Goal: Information Seeking & Learning: Learn about a topic

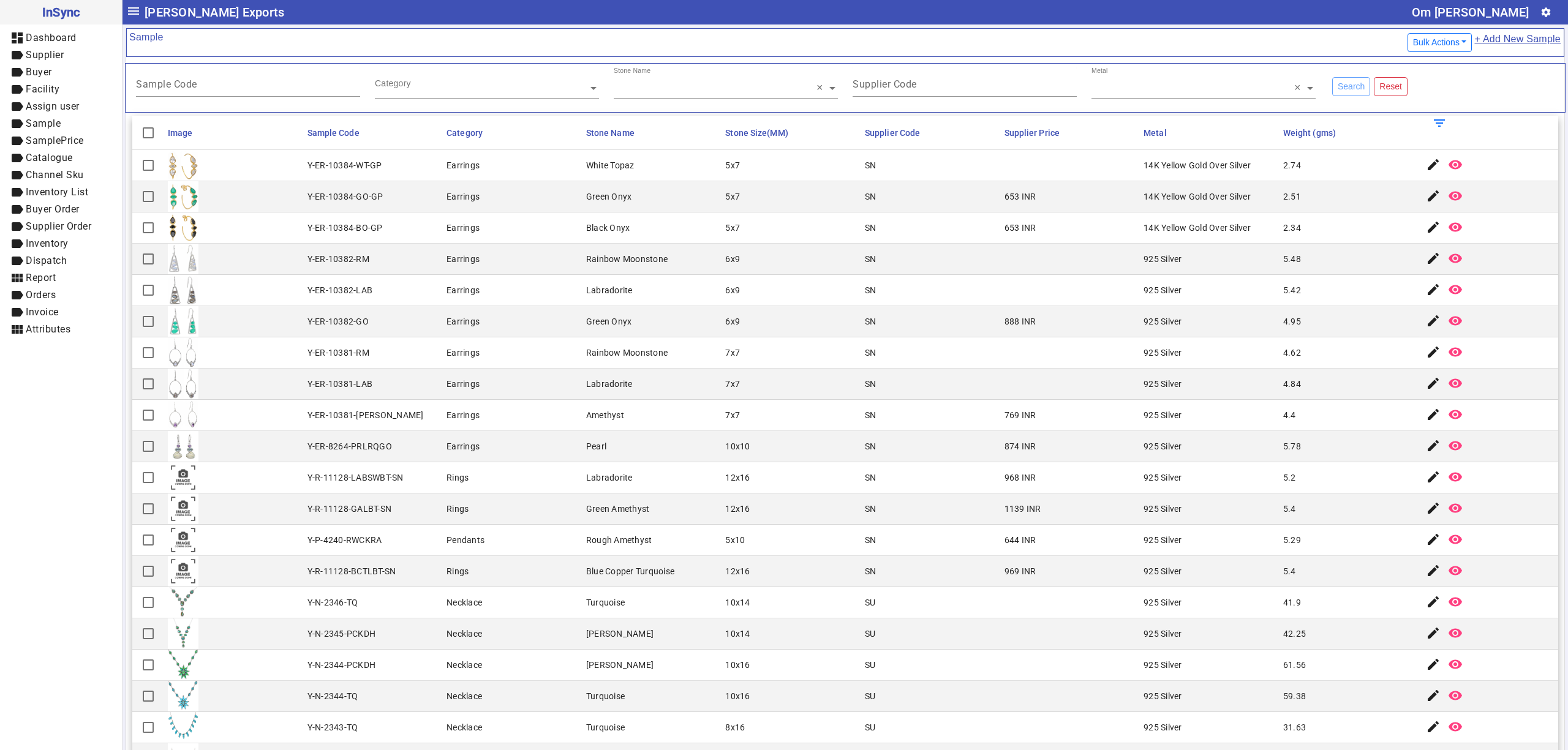
click at [1290, 445] on mat-cell "5.78" at bounding box center [1350, 447] width 140 height 32
click at [589, 427] on mat-cell "Amethyst" at bounding box center [652, 415] width 140 height 32
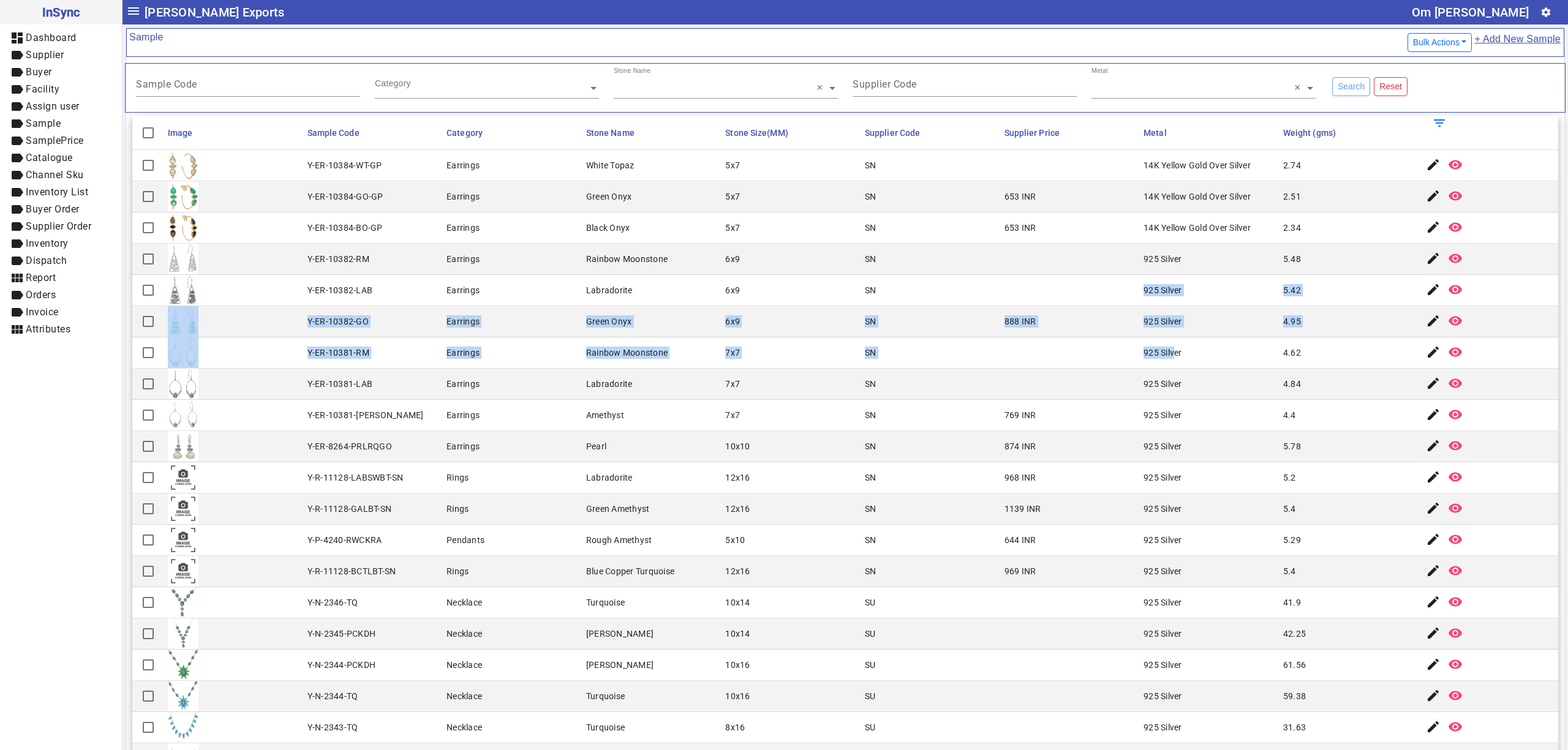
drag, startPoint x: 1101, startPoint y: 294, endPoint x: 1157, endPoint y: 351, distance: 79.9
click at [1157, 351] on div "925 Silver" at bounding box center [1163, 353] width 38 height 12
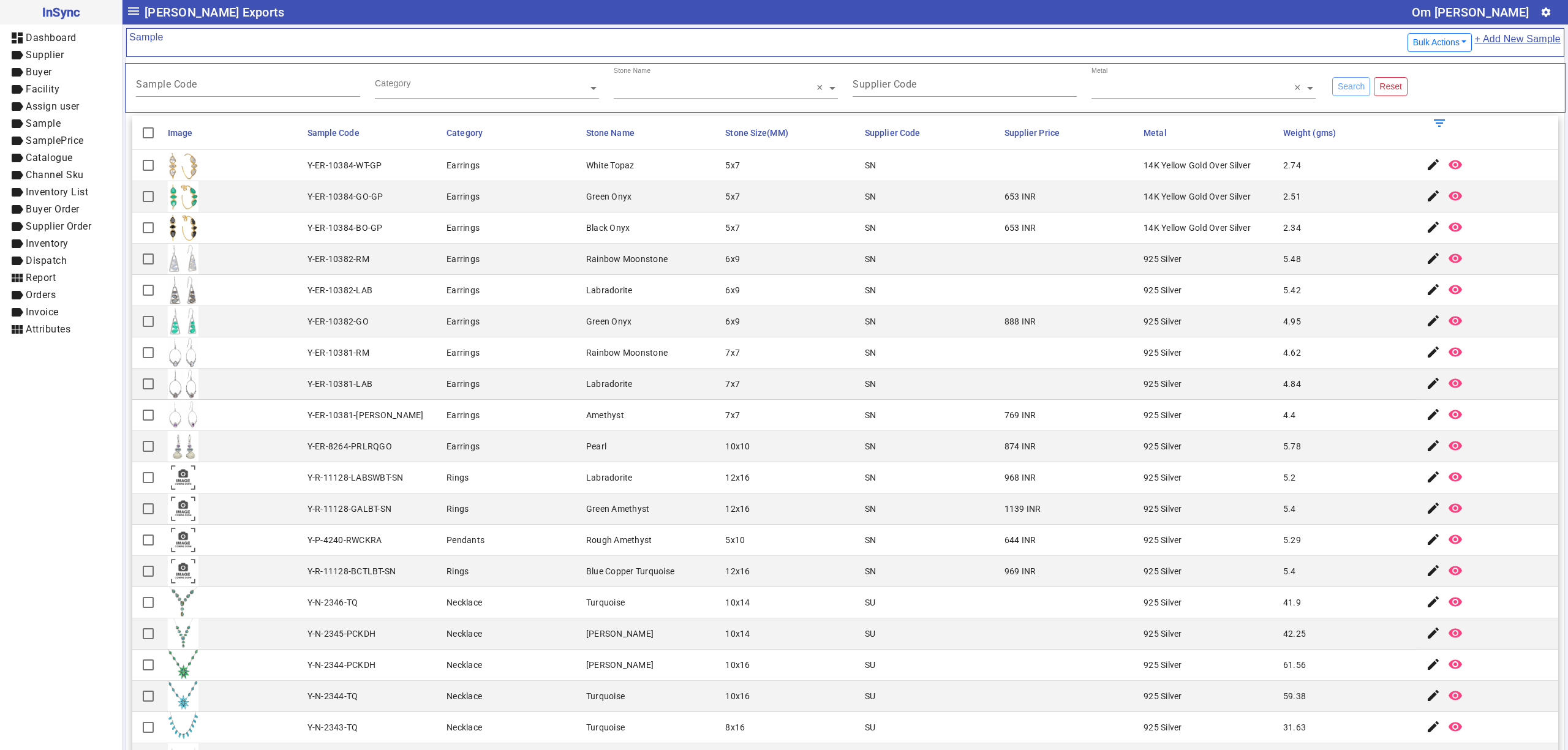
click at [512, 437] on mat-cell "Earrings" at bounding box center [513, 447] width 140 height 32
click at [895, 519] on mat-cell "SN" at bounding box center [931, 509] width 140 height 32
click at [865, 515] on div "SN" at bounding box center [871, 508] width 11 height 12
click at [1037, 380] on mat-cell at bounding box center [1071, 384] width 140 height 32
click at [466, 347] on mat-cell "Earrings" at bounding box center [513, 353] width 140 height 32
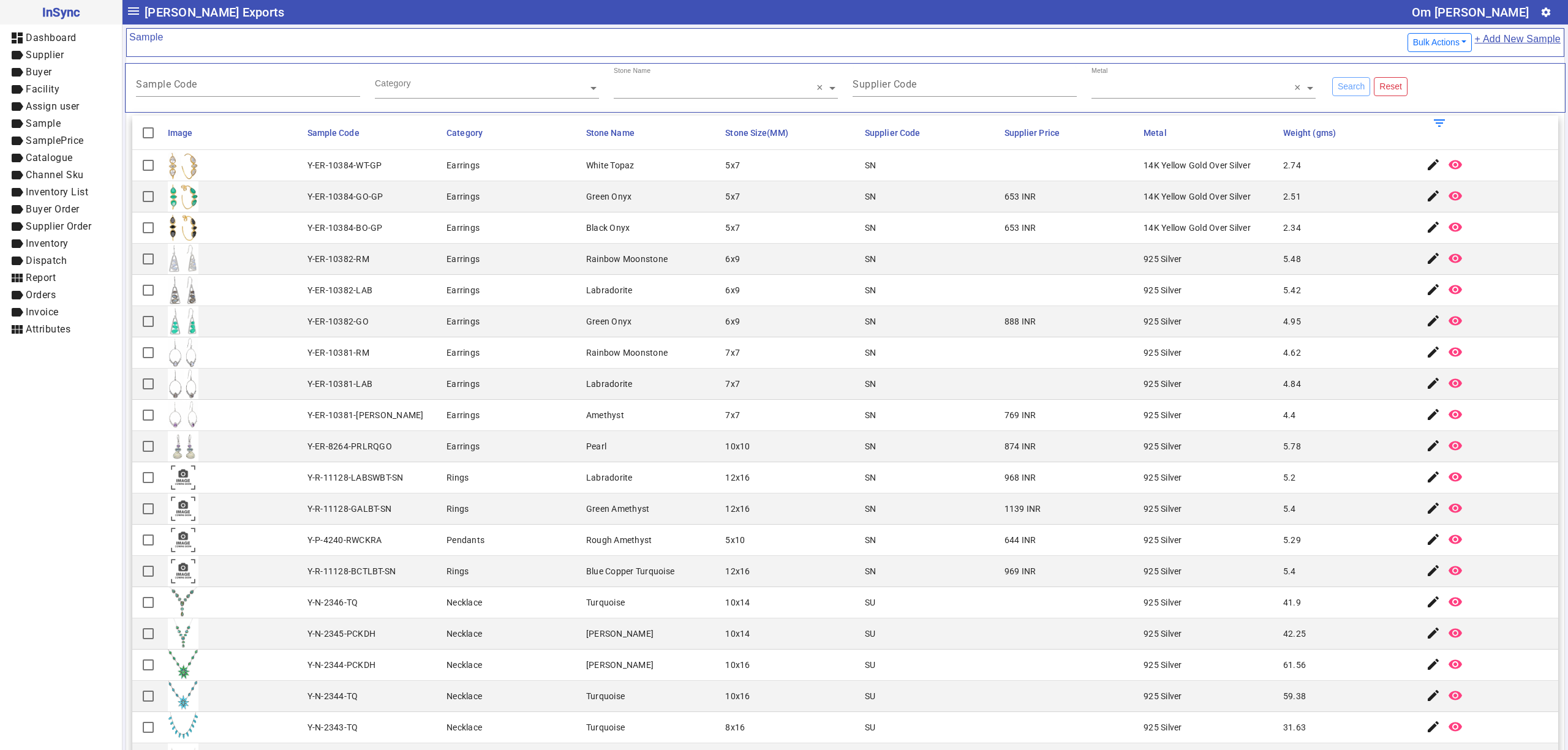
click at [722, 341] on mat-cell "7x7" at bounding box center [791, 353] width 140 height 32
click at [1373, 260] on mat-cell "5.48" at bounding box center [1350, 259] width 140 height 32
click at [540, 331] on mat-cell "Earrings" at bounding box center [513, 321] width 140 height 32
drag, startPoint x: 873, startPoint y: 482, endPoint x: 769, endPoint y: 518, distance: 110.1
click at [873, 482] on mat-cell "SN" at bounding box center [931, 478] width 140 height 32
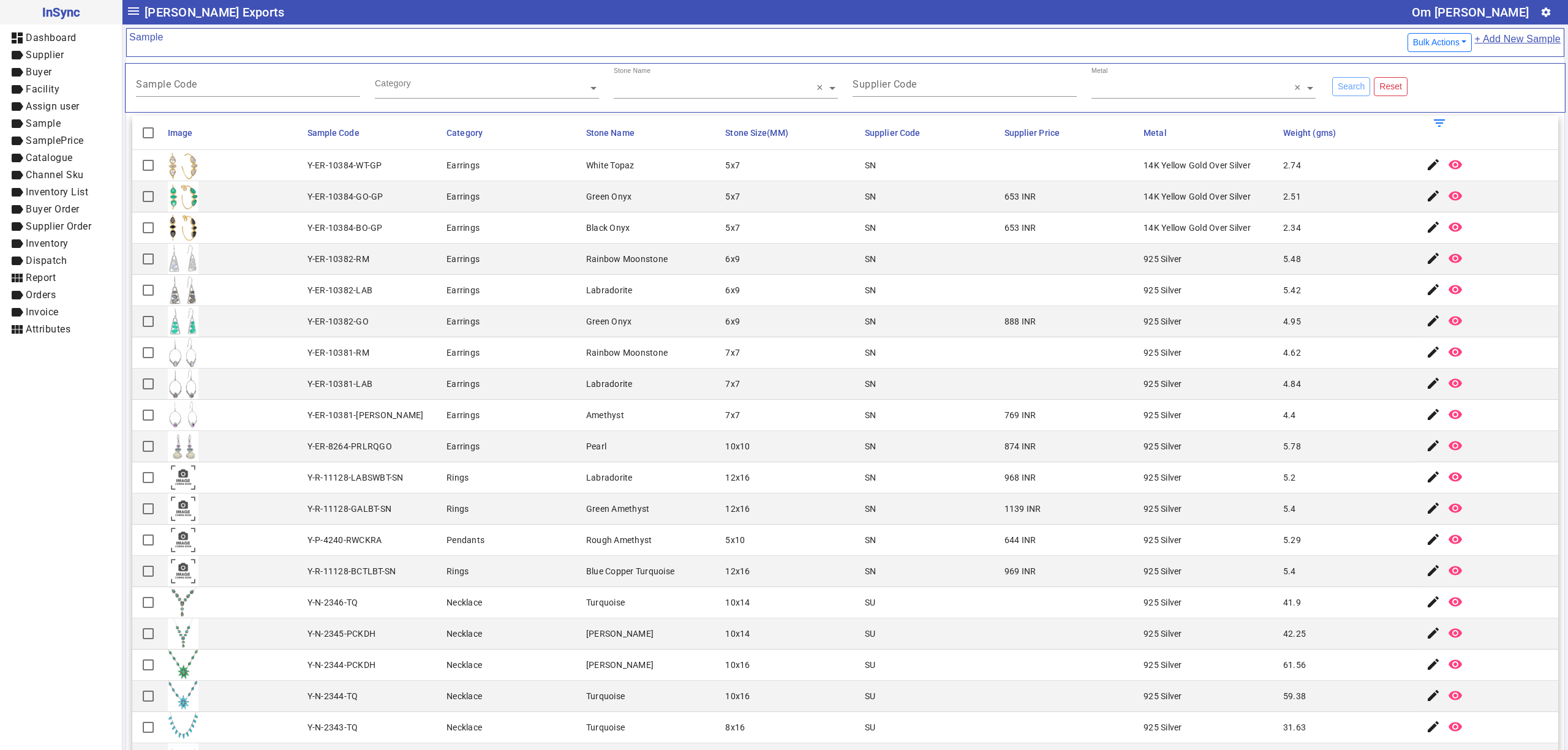
click at [1373, 270] on mat-cell "5.48" at bounding box center [1350, 259] width 140 height 32
click at [1297, 313] on mat-cell "4.95" at bounding box center [1350, 321] width 140 height 32
click at [573, 540] on mat-cell "Pendants" at bounding box center [513, 540] width 140 height 32
click at [408, 348] on mat-cell "Y-ER-10381-RM" at bounding box center [374, 353] width 140 height 32
click at [873, 437] on mat-cell "SN" at bounding box center [931, 447] width 140 height 32
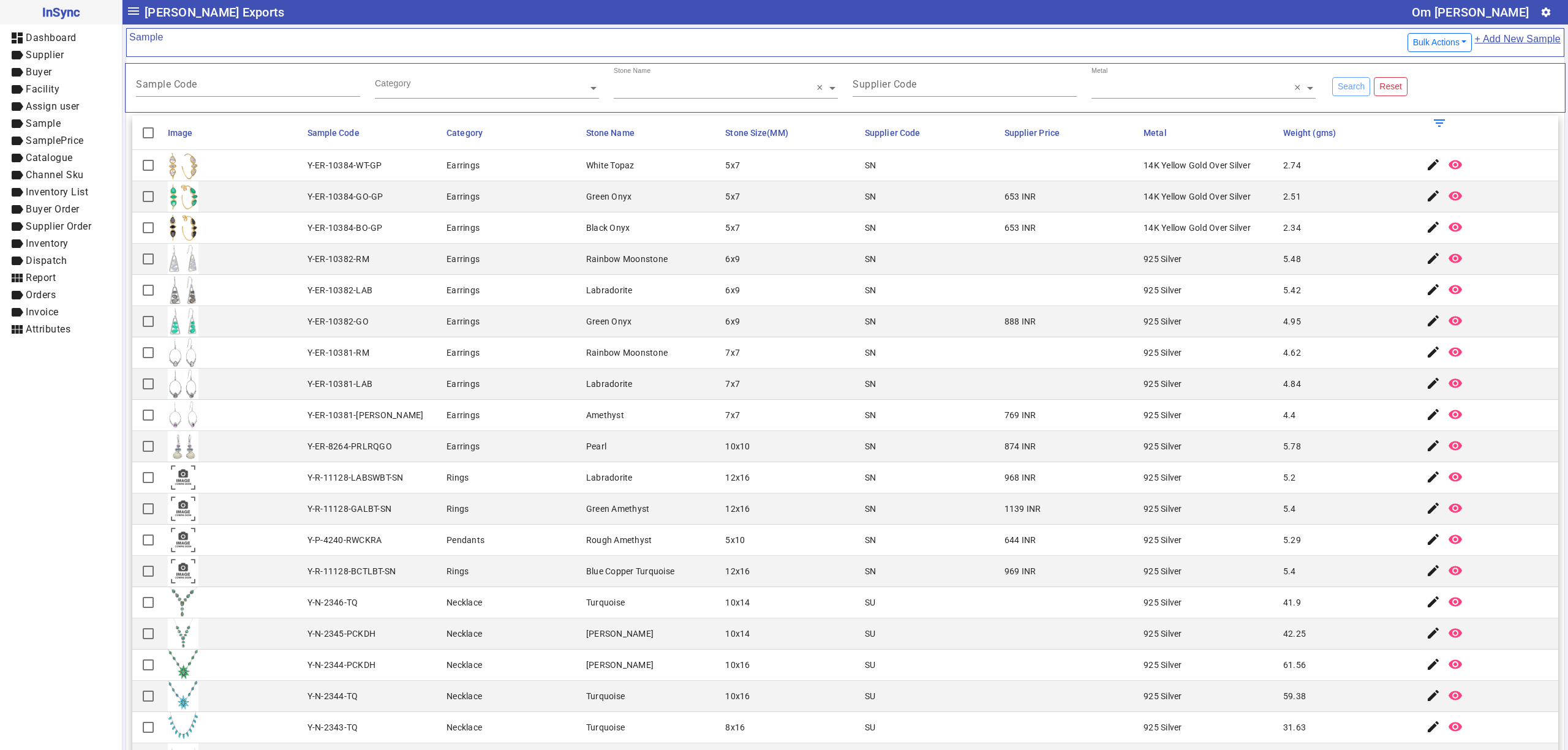
click at [984, 580] on mat-cell "SN" at bounding box center [931, 572] width 140 height 32
click at [594, 219] on mat-cell "Black Onyx" at bounding box center [652, 228] width 140 height 32
click at [722, 250] on mat-cell "6x9" at bounding box center [791, 259] width 140 height 32
click at [766, 436] on mat-cell "10x10" at bounding box center [791, 447] width 140 height 32
click at [71, 116] on span "label Sample" at bounding box center [61, 123] width 102 height 15
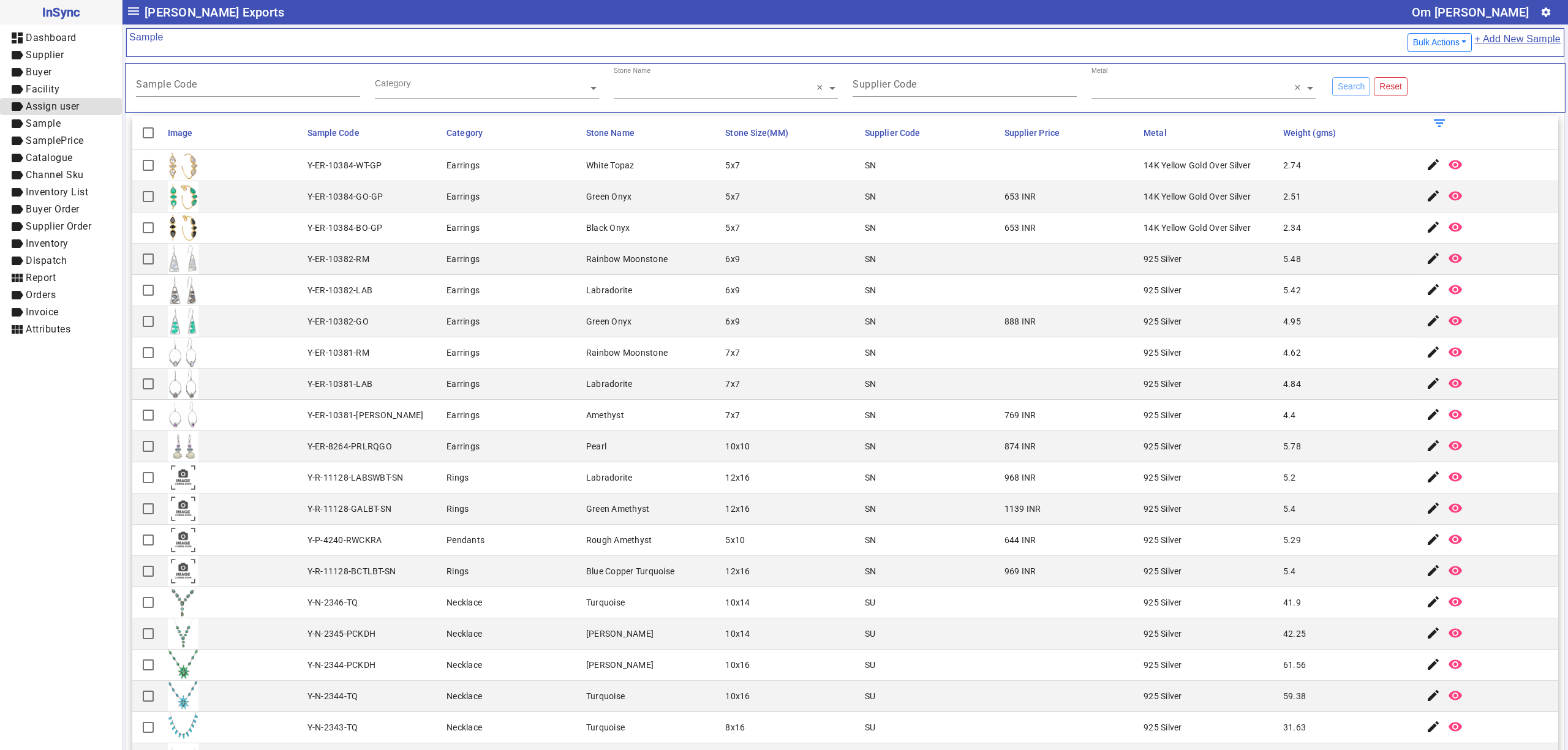
click at [70, 104] on span "Assign user" at bounding box center [52, 106] width 54 height 11
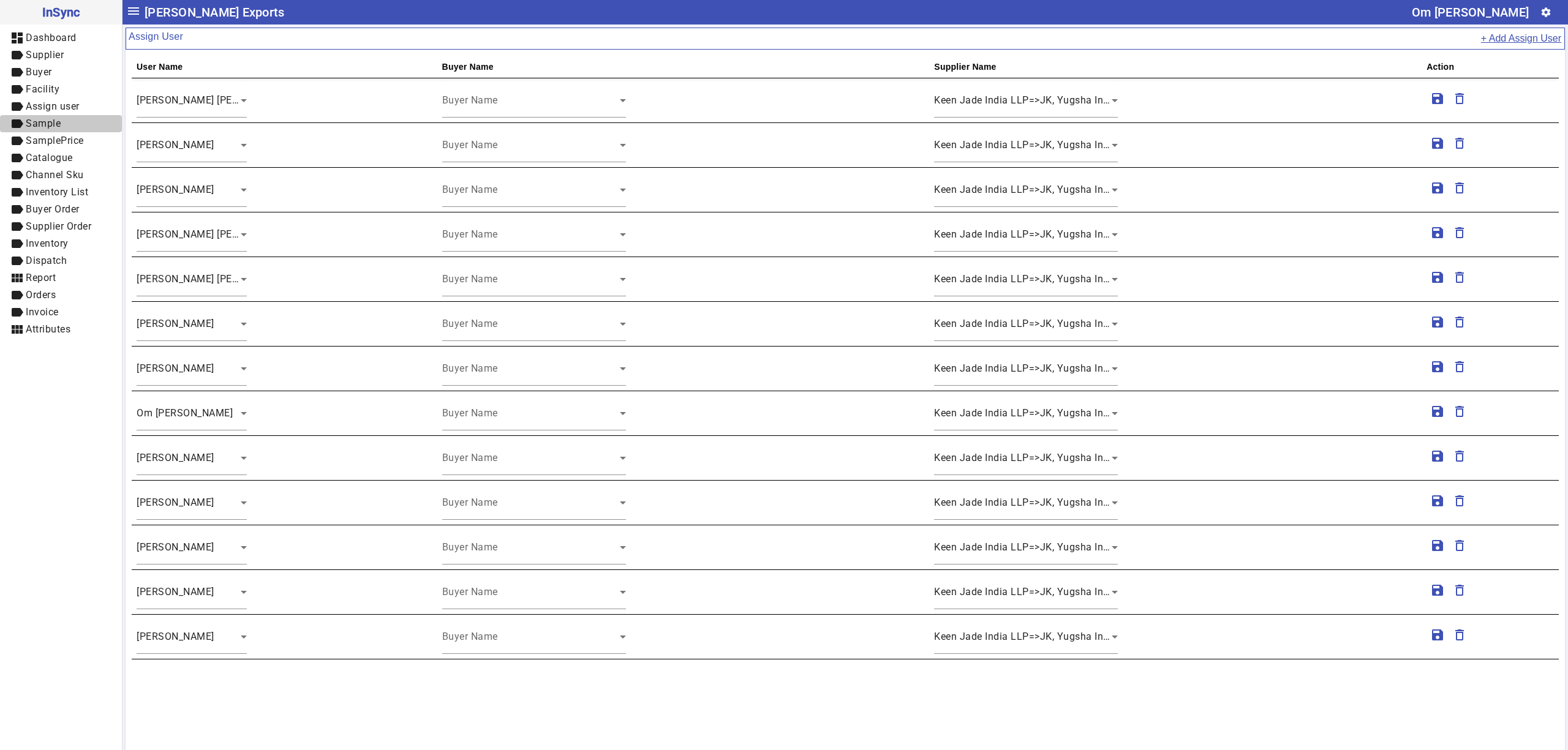
click at [56, 123] on span "Sample" at bounding box center [43, 123] width 35 height 11
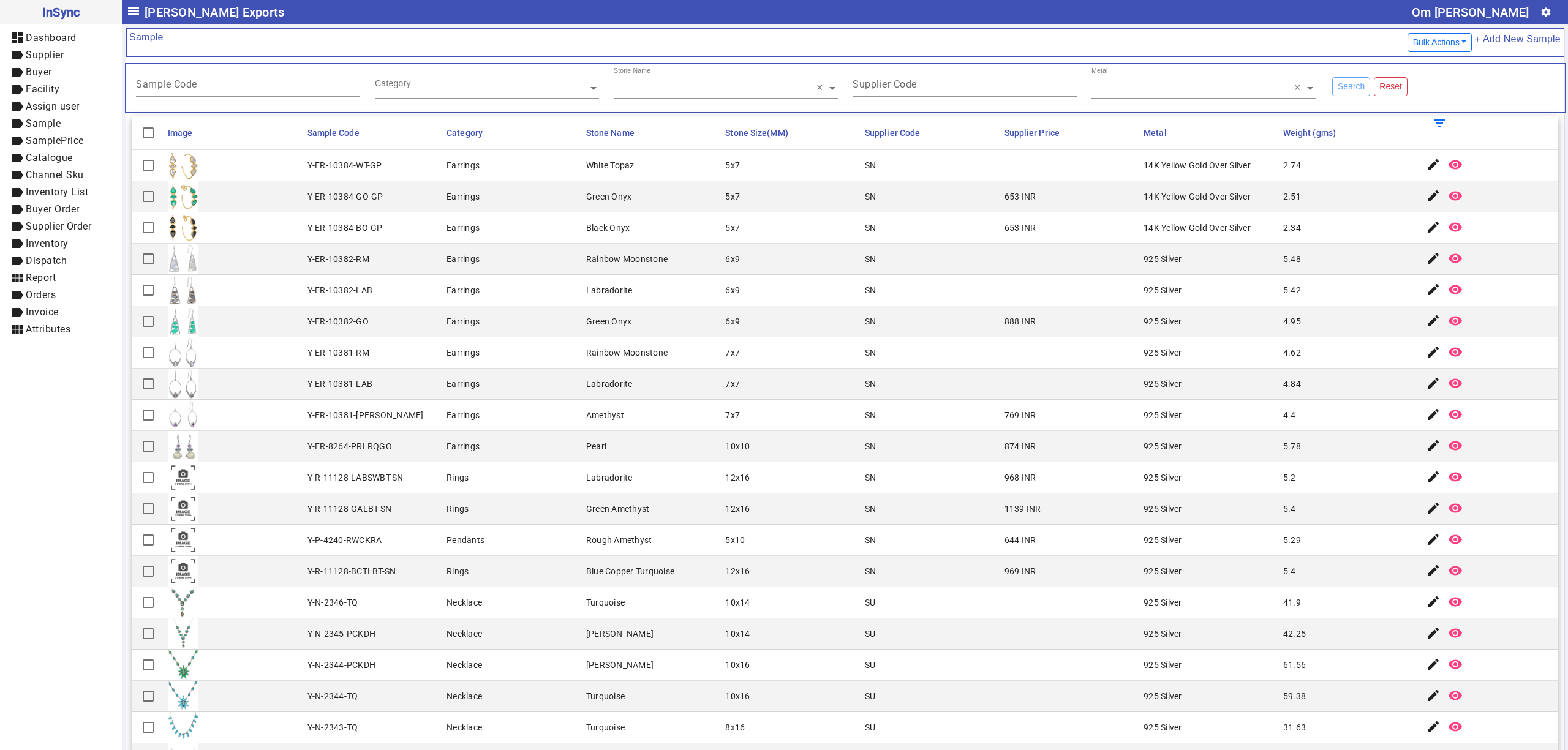
click at [1005, 451] on div "874 INR" at bounding box center [1020, 446] width 32 height 12
click at [789, 539] on mat-cell "5x10" at bounding box center [791, 540] width 140 height 32
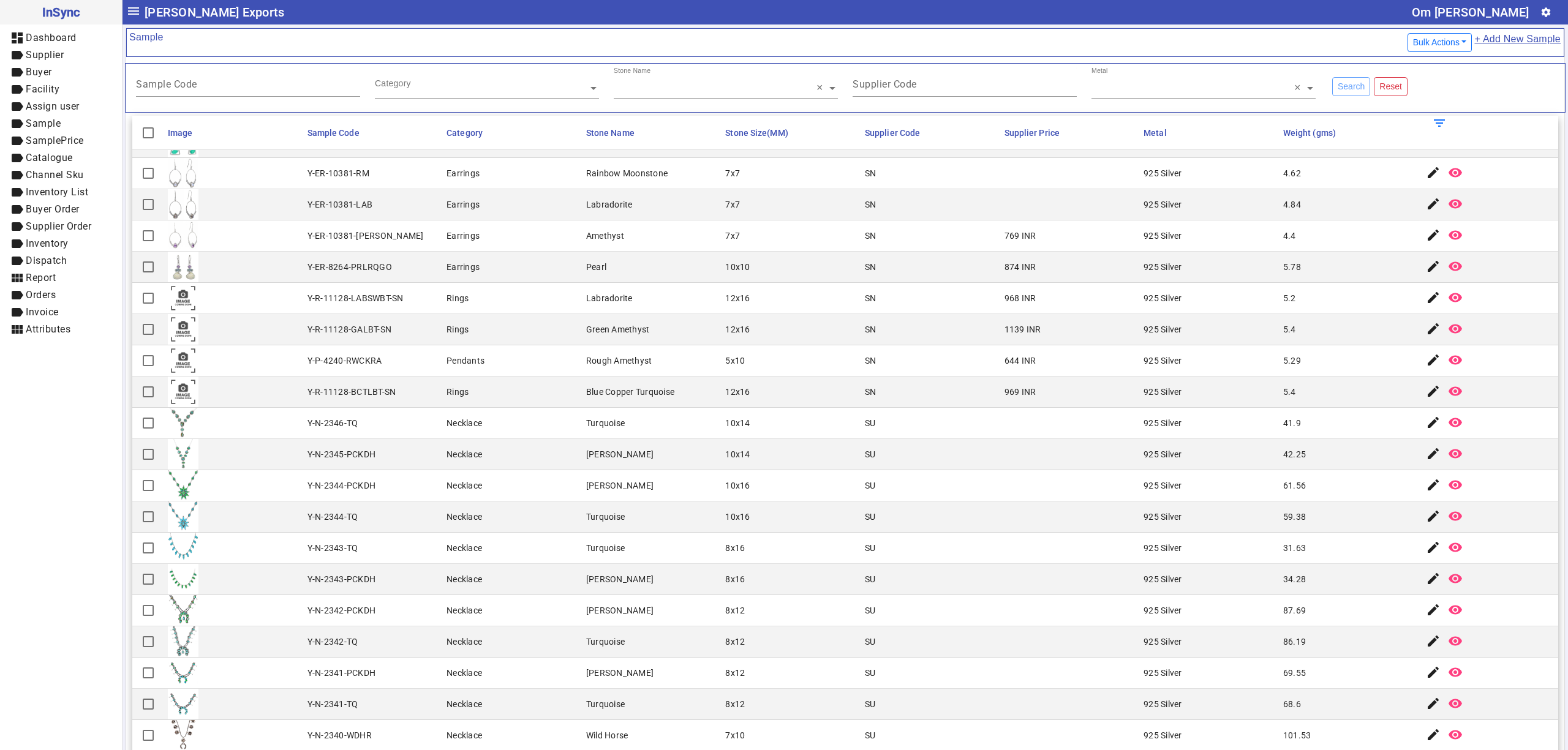
scroll to position [408, 0]
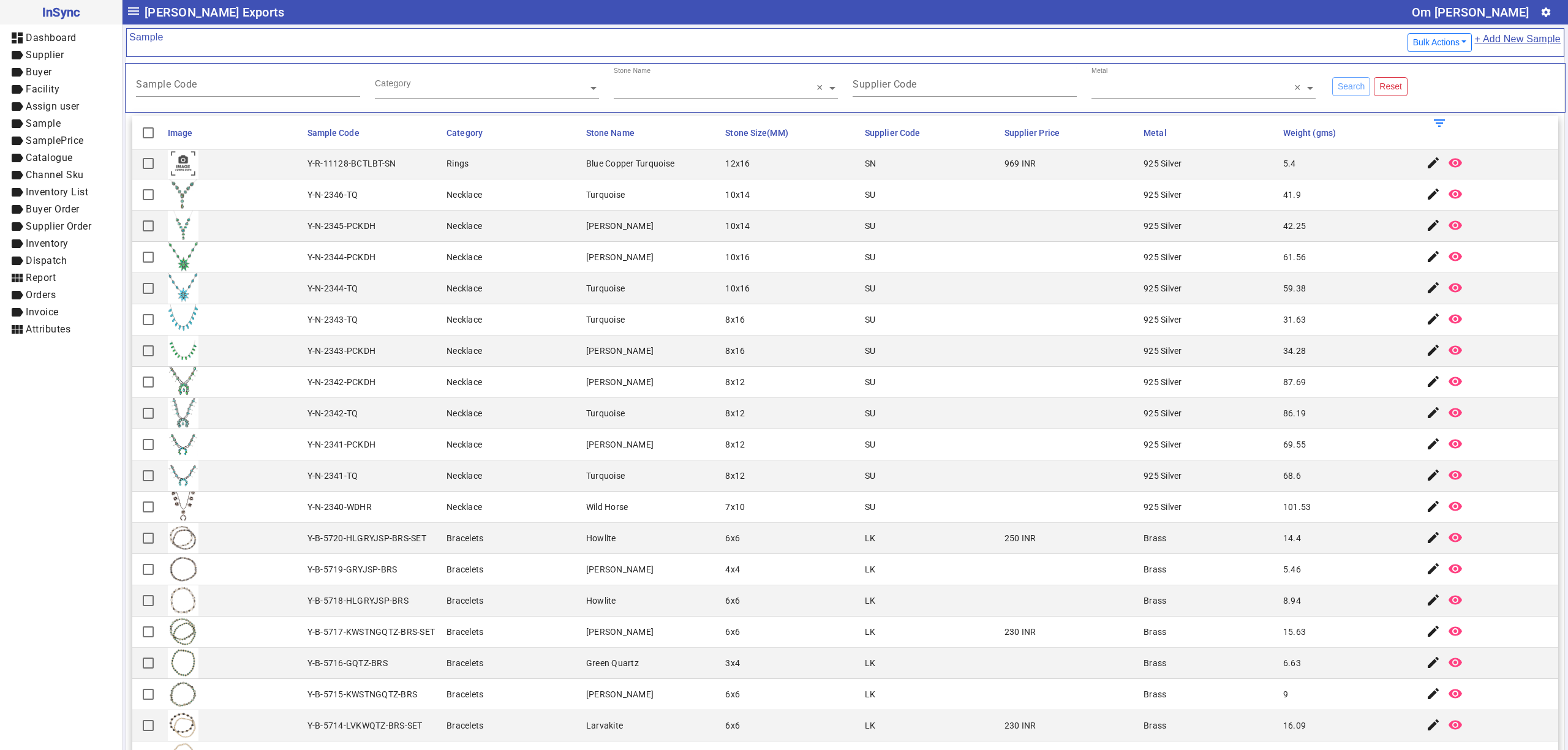
click at [448, 351] on div "Necklace" at bounding box center [464, 351] width 36 height 12
click at [763, 573] on mat-cell "4x4" at bounding box center [791, 570] width 140 height 32
click at [830, 367] on mat-cell "8x16" at bounding box center [791, 351] width 140 height 32
click at [824, 460] on mat-cell "8x12" at bounding box center [791, 445] width 140 height 32
click at [929, 305] on mat-cell "SU" at bounding box center [931, 288] width 140 height 32
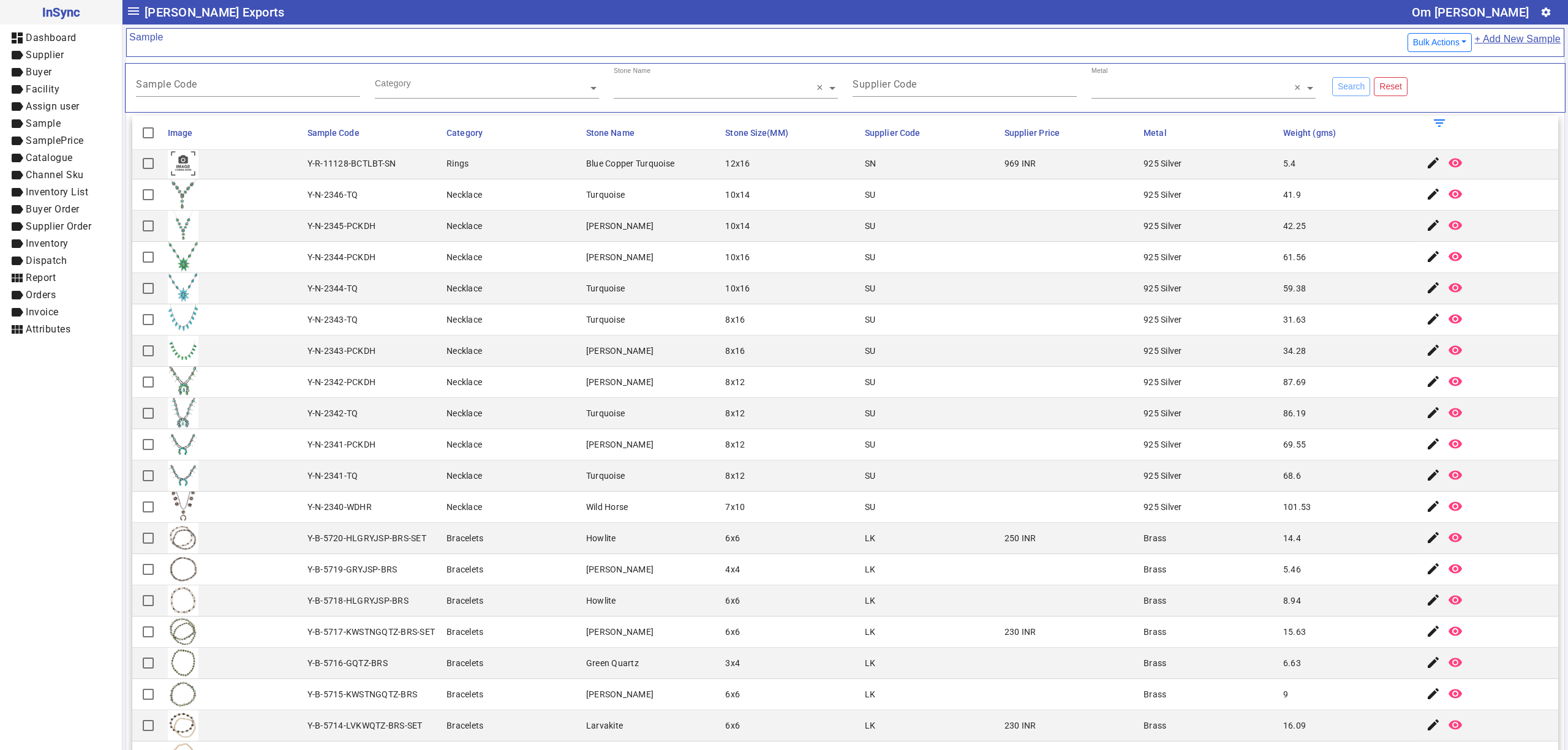
click at [643, 541] on mat-cell "Howlite" at bounding box center [652, 538] width 140 height 32
click at [1144, 357] on div "925 Silver" at bounding box center [1163, 351] width 38 height 12
click at [875, 313] on mat-cell "SU" at bounding box center [931, 320] width 140 height 32
drag, startPoint x: 657, startPoint y: 555, endPoint x: 667, endPoint y: 594, distance: 40.3
click at [657, 554] on mat-cell "Howlite" at bounding box center [652, 538] width 140 height 32
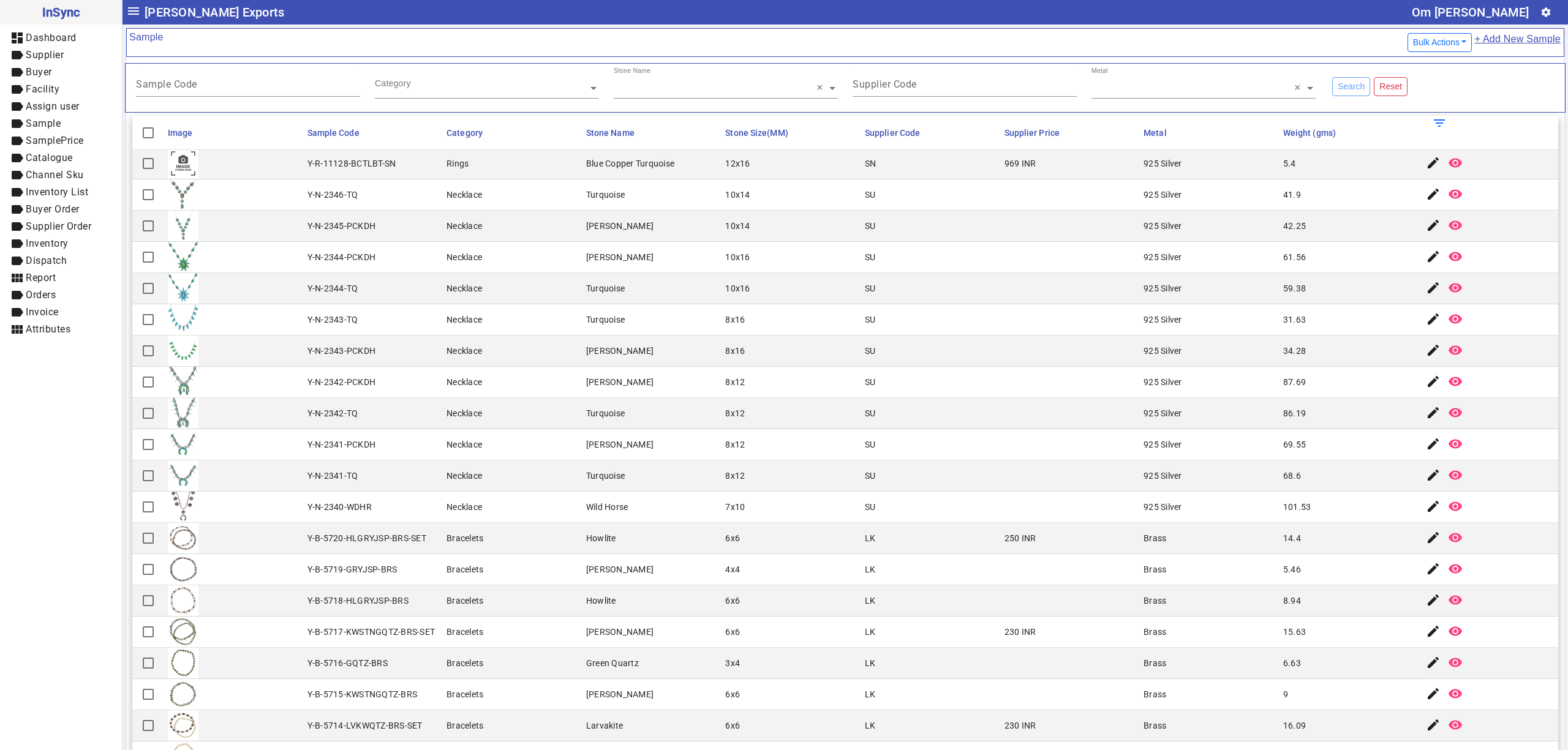
click at [556, 372] on mat-cell "Necklace" at bounding box center [513, 382] width 140 height 32
drag, startPoint x: 973, startPoint y: 533, endPoint x: 902, endPoint y: 612, distance: 106.2
click at [973, 533] on mat-cell "LK" at bounding box center [931, 538] width 140 height 32
click at [693, 472] on mat-cell "Turquoise" at bounding box center [652, 476] width 140 height 32
click at [591, 543] on div "Howlite" at bounding box center [601, 538] width 30 height 12
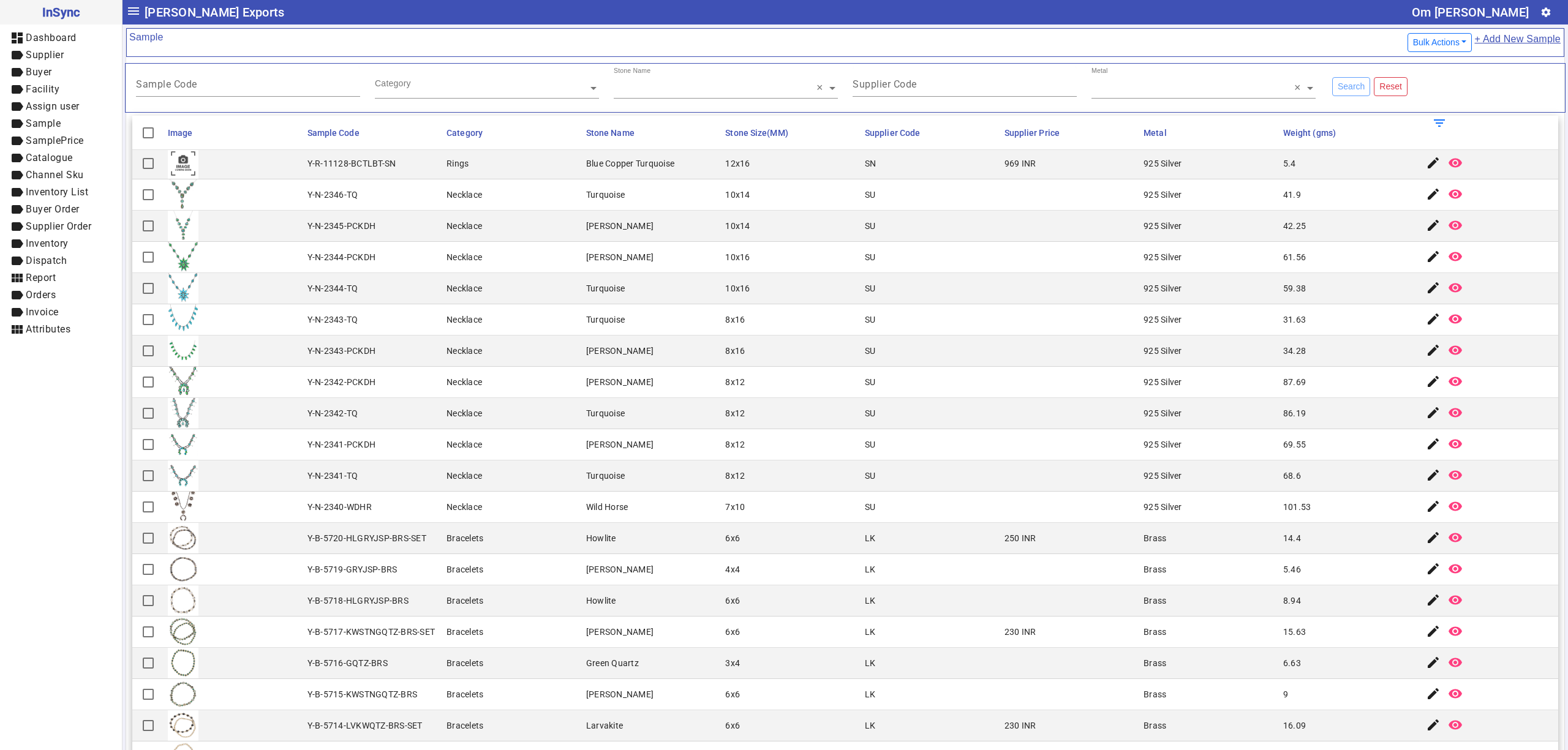
click at [1187, 350] on mat-cell "925 Silver" at bounding box center [1210, 351] width 140 height 32
click at [479, 630] on mat-cell "Bracelets" at bounding box center [513, 632] width 140 height 32
click at [887, 415] on mat-cell "SU" at bounding box center [931, 413] width 140 height 32
click at [754, 478] on mat-cell "8x12" at bounding box center [791, 476] width 140 height 32
click at [165, 216] on mat-cell at bounding box center [234, 226] width 140 height 32
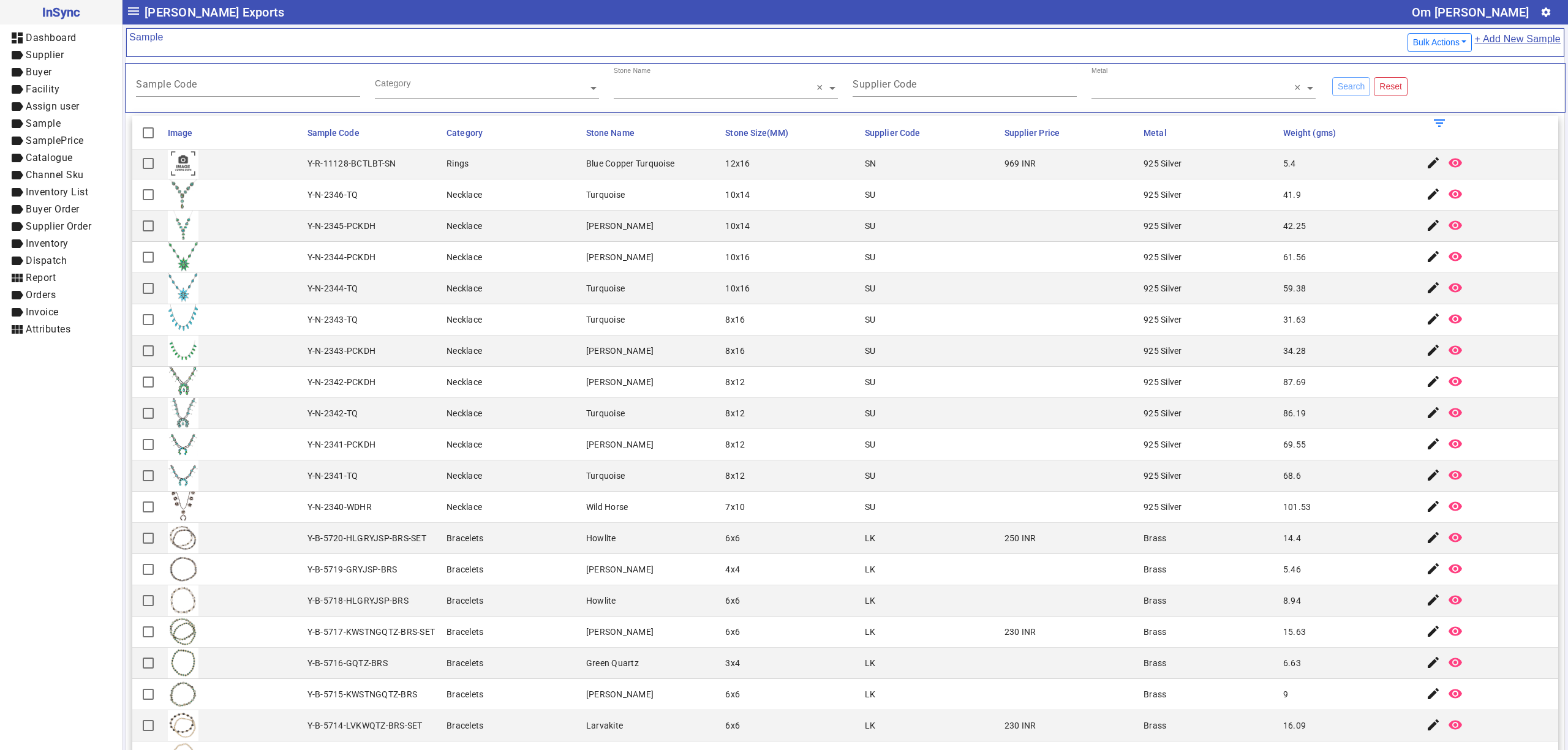
click at [1083, 56] on mat-card-header "Sample Bulk Actions Export Format Export Sample Import Sample + Add New Sample" at bounding box center [845, 42] width 1438 height 29
click at [743, 549] on mat-cell "6x6" at bounding box center [791, 538] width 140 height 32
click at [724, 491] on mat-cell "8x12" at bounding box center [791, 476] width 140 height 32
click at [679, 367] on mat-cell "[PERSON_NAME]" at bounding box center [652, 351] width 140 height 32
click at [547, 397] on mat-cell "Necklace" at bounding box center [513, 382] width 140 height 32
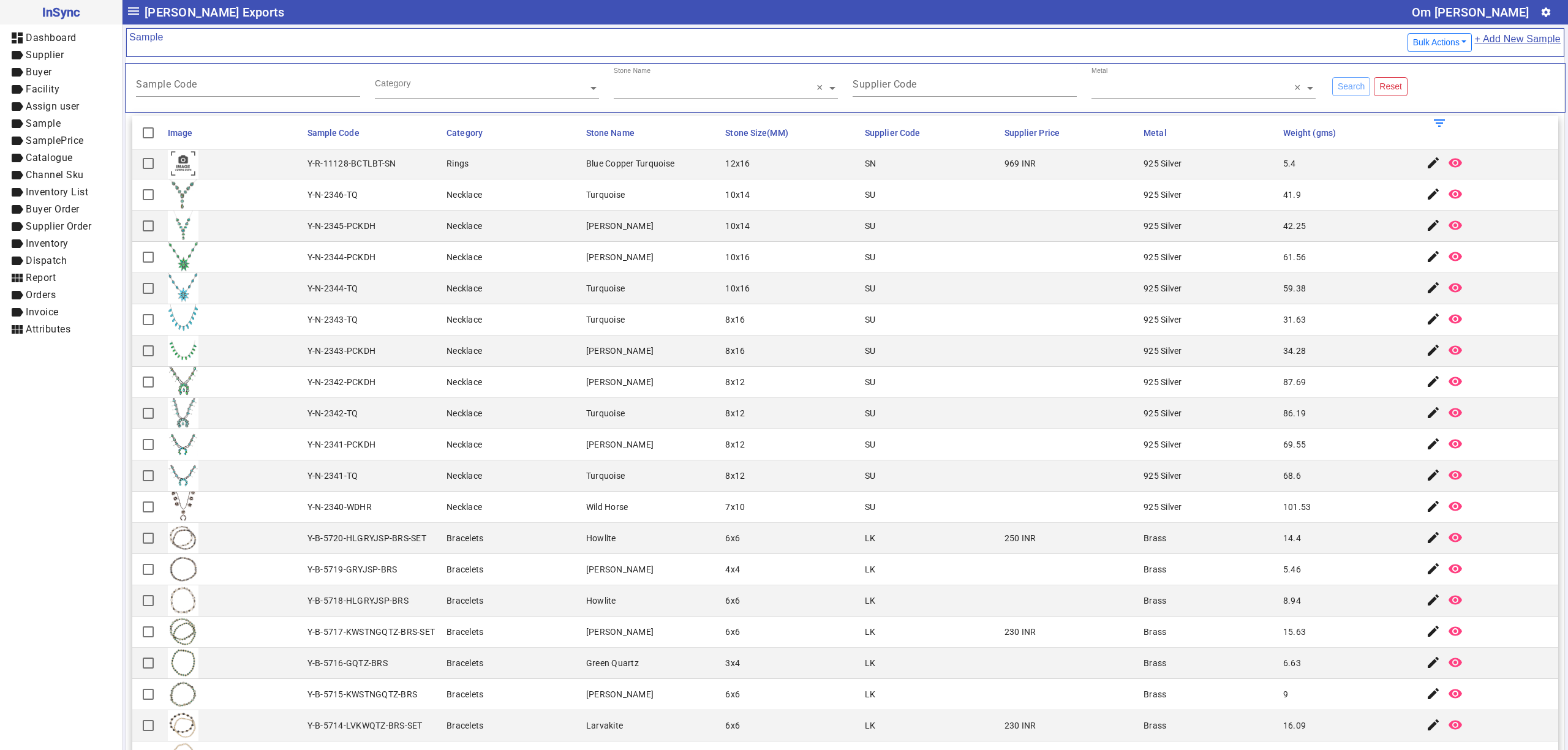
click at [626, 648] on mat-cell "[PERSON_NAME]" at bounding box center [652, 632] width 140 height 32
click at [327, 272] on mat-cell "Y-N-2344-PCKDH" at bounding box center [374, 258] width 140 height 32
click at [655, 500] on mat-cell "Wild Horse" at bounding box center [652, 507] width 140 height 32
click at [650, 319] on mat-cell "Turquoise" at bounding box center [652, 320] width 140 height 32
click at [404, 364] on mat-cell "Y-N-2343-PCKDH" at bounding box center [374, 351] width 140 height 32
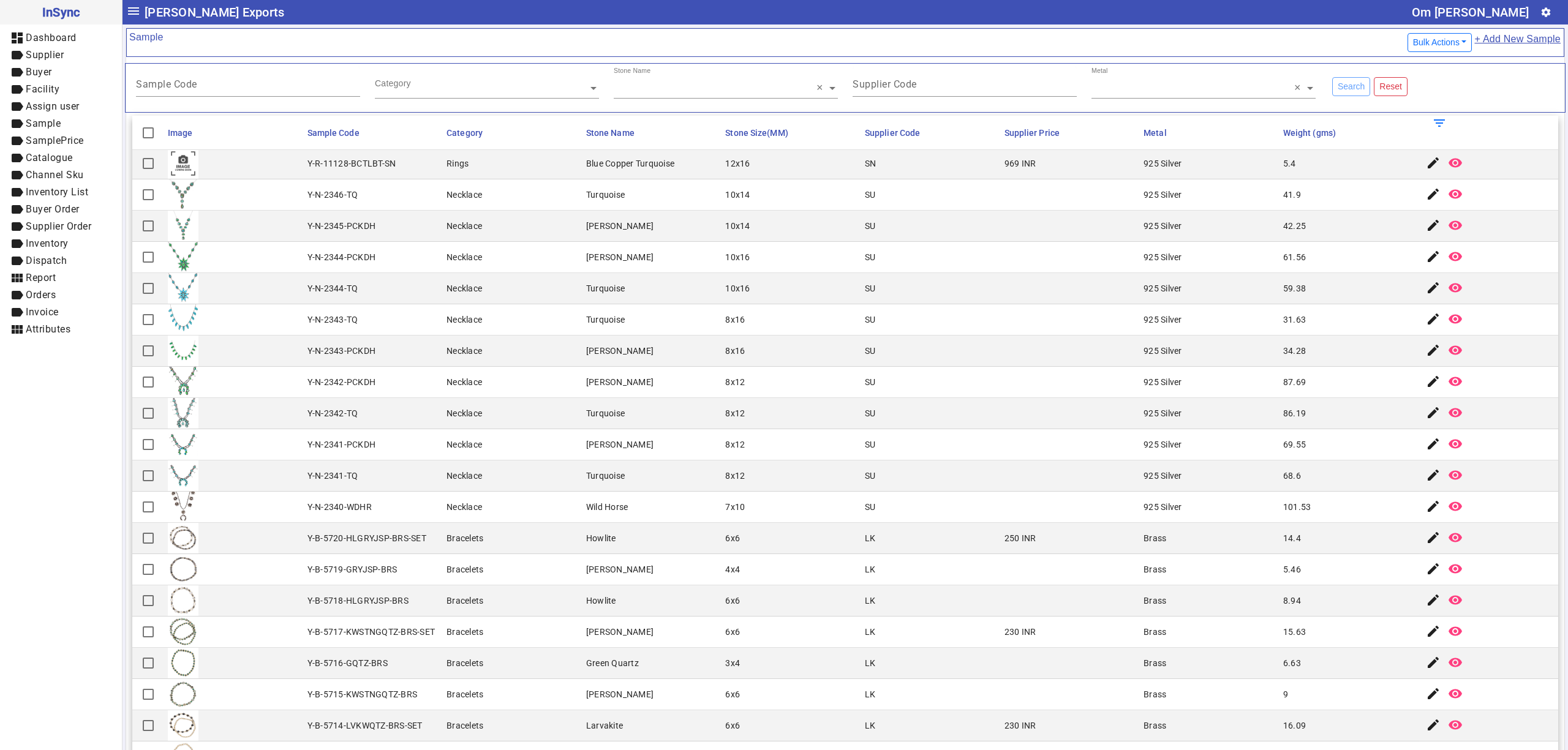
click at [760, 396] on mat-cell "8x12" at bounding box center [791, 382] width 140 height 32
click at [432, 386] on mat-cell "Y-N-2342-PCKDH" at bounding box center [374, 382] width 140 height 32
click at [689, 554] on mat-cell "Howlite" at bounding box center [652, 538] width 140 height 32
click at [952, 576] on mat-cell "LK" at bounding box center [931, 570] width 140 height 32
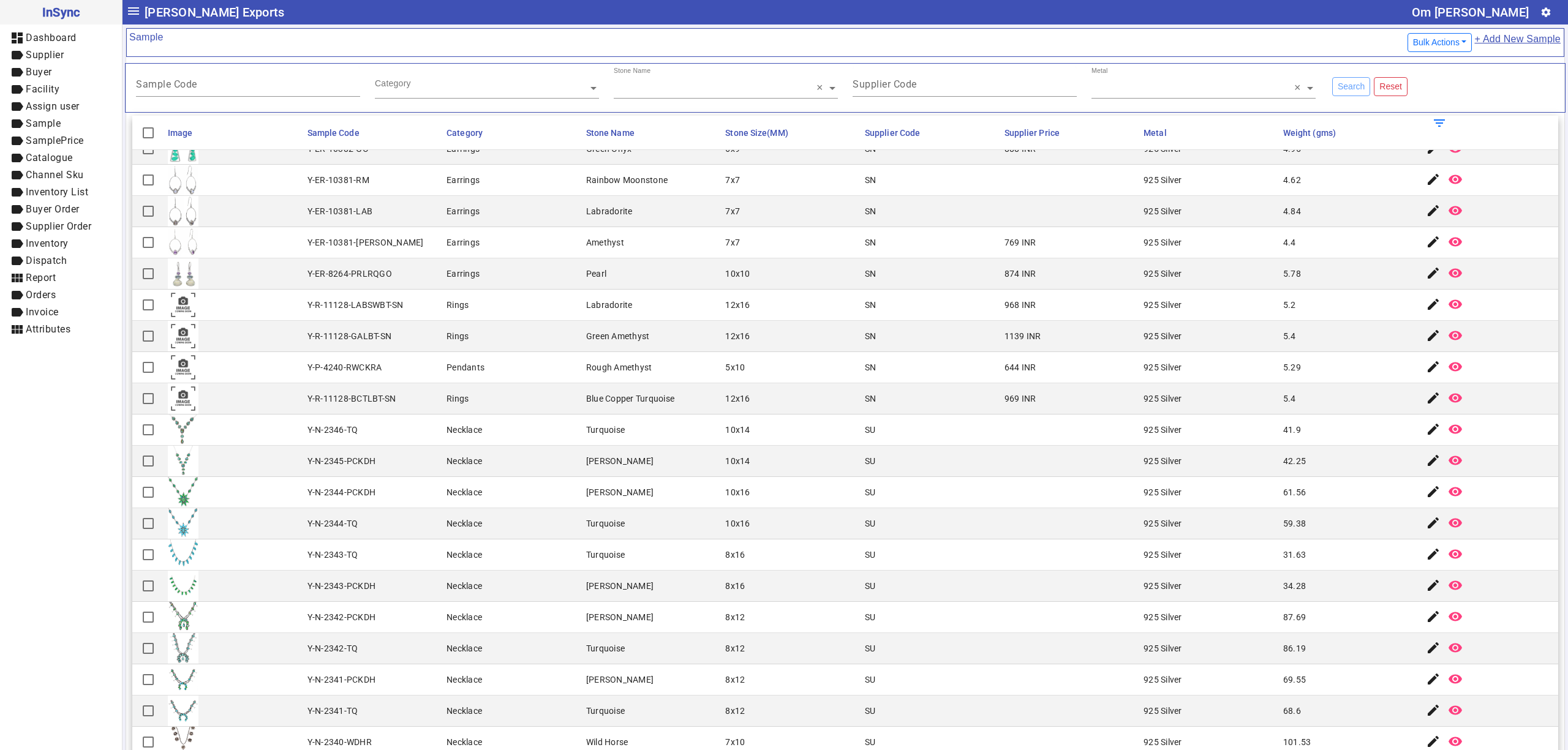
scroll to position [0, 0]
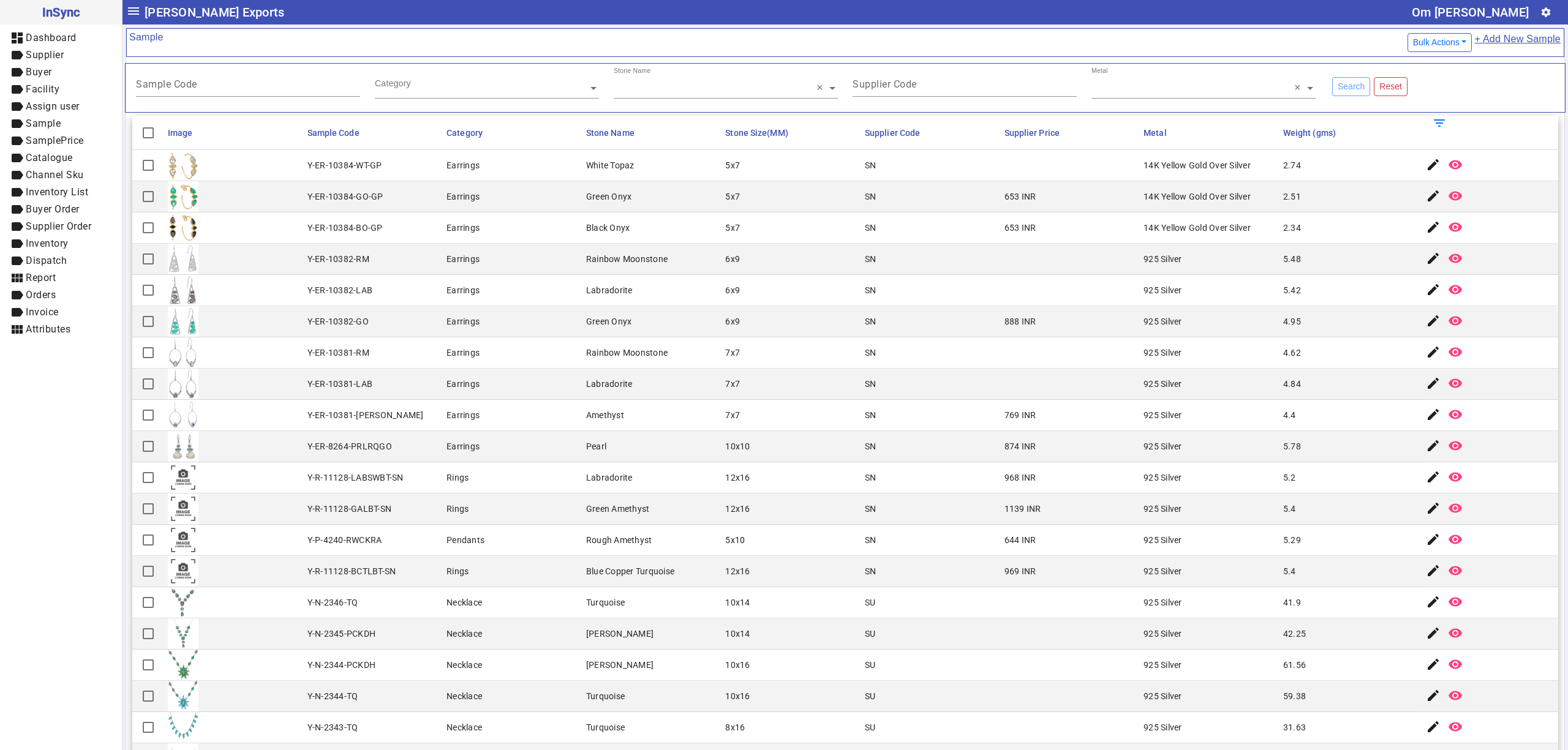
click at [912, 316] on mat-cell "SN" at bounding box center [931, 321] width 140 height 32
click at [1052, 528] on mat-cell "644 INR" at bounding box center [1071, 540] width 140 height 32
click at [697, 290] on mat-cell "Labradorite" at bounding box center [652, 290] width 140 height 32
click at [607, 186] on mat-cell "Green Onyx" at bounding box center [652, 197] width 140 height 32
click at [946, 437] on mat-cell "SN" at bounding box center [931, 447] width 140 height 32
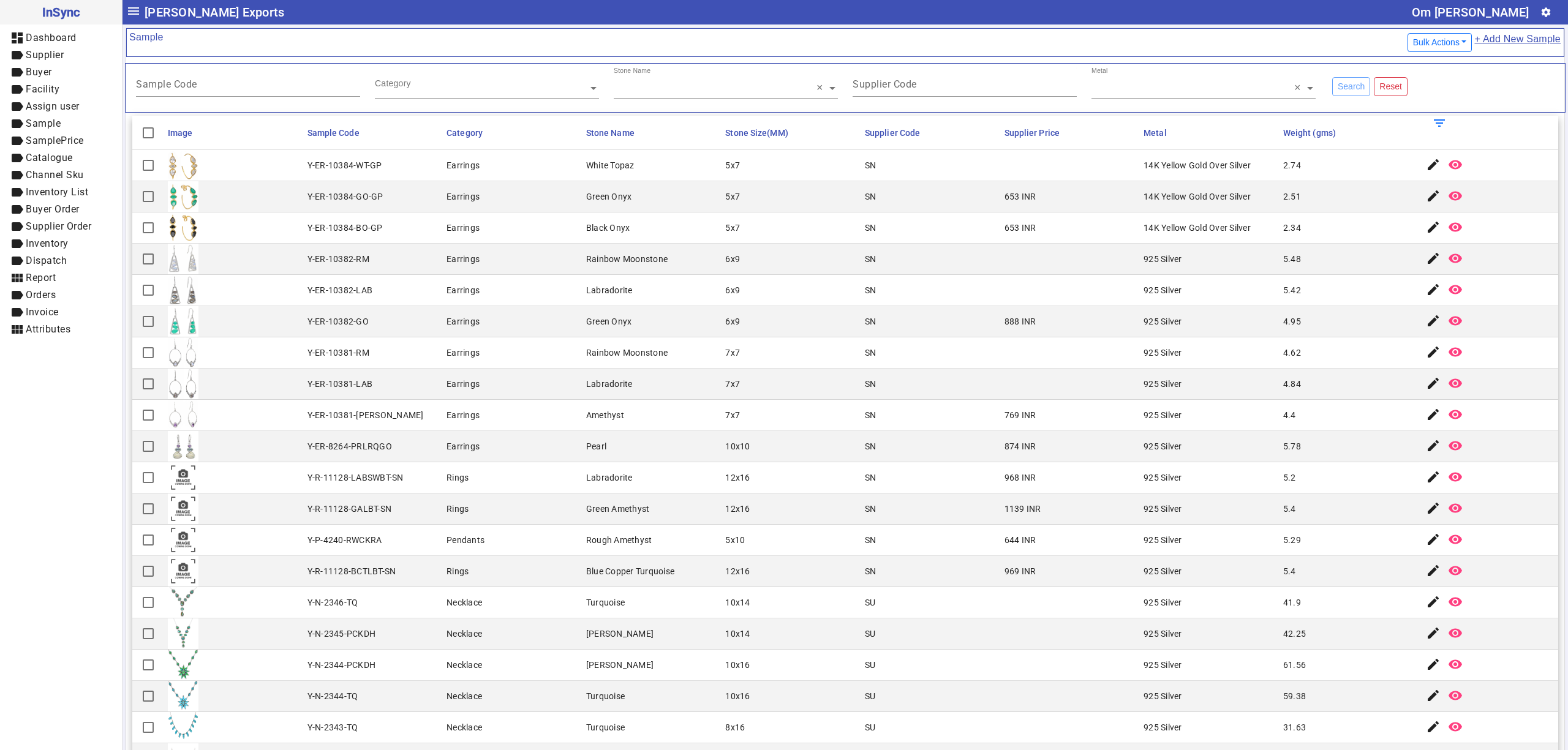
click at [1326, 294] on mat-cell "5.42" at bounding box center [1350, 290] width 140 height 32
drag, startPoint x: 946, startPoint y: 481, endPoint x: 897, endPoint y: 517, distance: 60.8
click at [946, 481] on mat-cell "SN" at bounding box center [931, 478] width 140 height 32
click at [781, 561] on mat-cell "12x16" at bounding box center [791, 572] width 140 height 32
click at [707, 488] on mat-cell "Labradorite" at bounding box center [652, 478] width 140 height 32
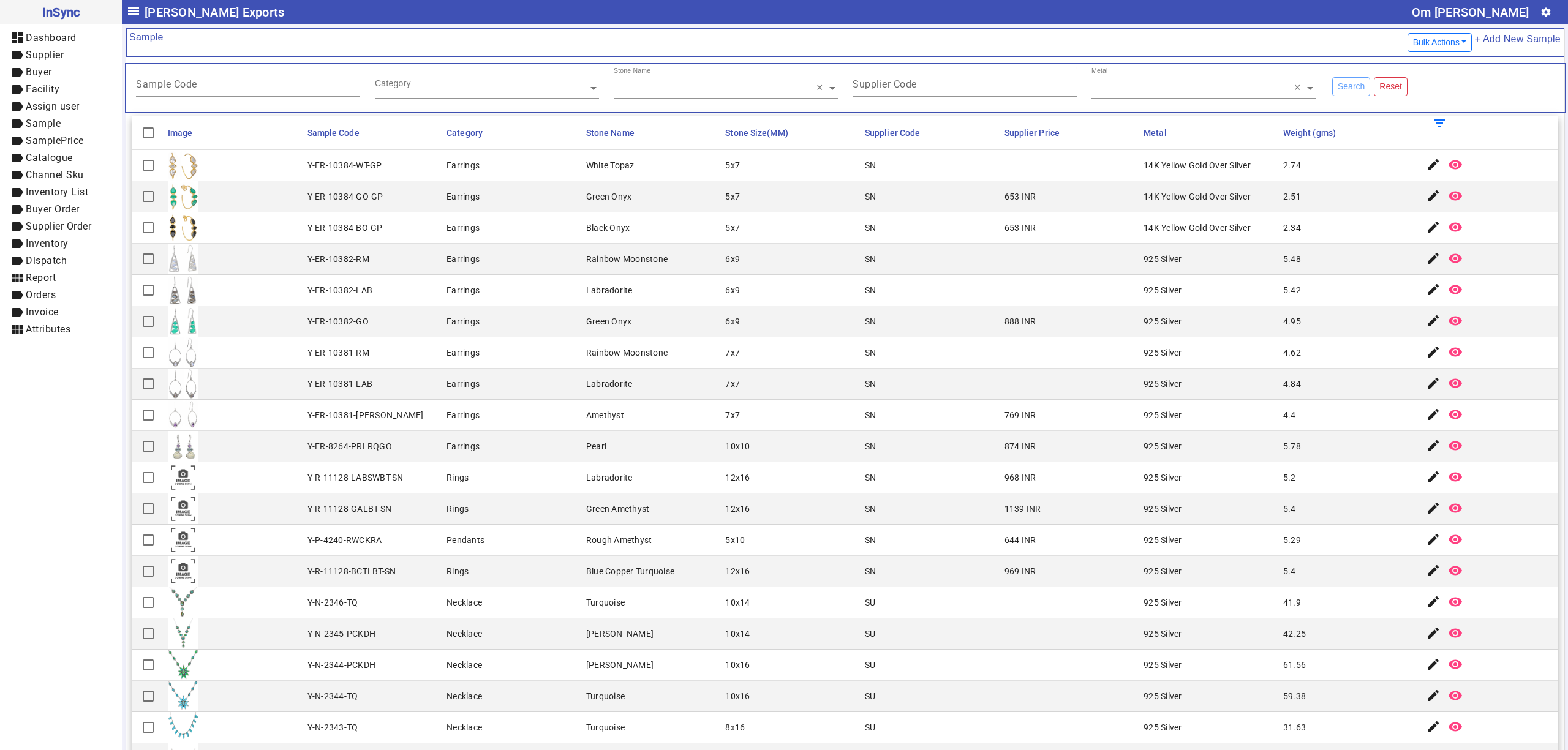
click at [551, 91] on input "text" at bounding box center [487, 88] width 224 height 12
click at [983, 332] on mat-cell "SN" at bounding box center [931, 321] width 140 height 32
click at [244, 283] on mat-cell at bounding box center [234, 290] width 140 height 32
click at [917, 335] on mat-cell "SN" at bounding box center [931, 321] width 140 height 32
click at [1005, 452] on div "874 INR" at bounding box center [1020, 446] width 32 height 12
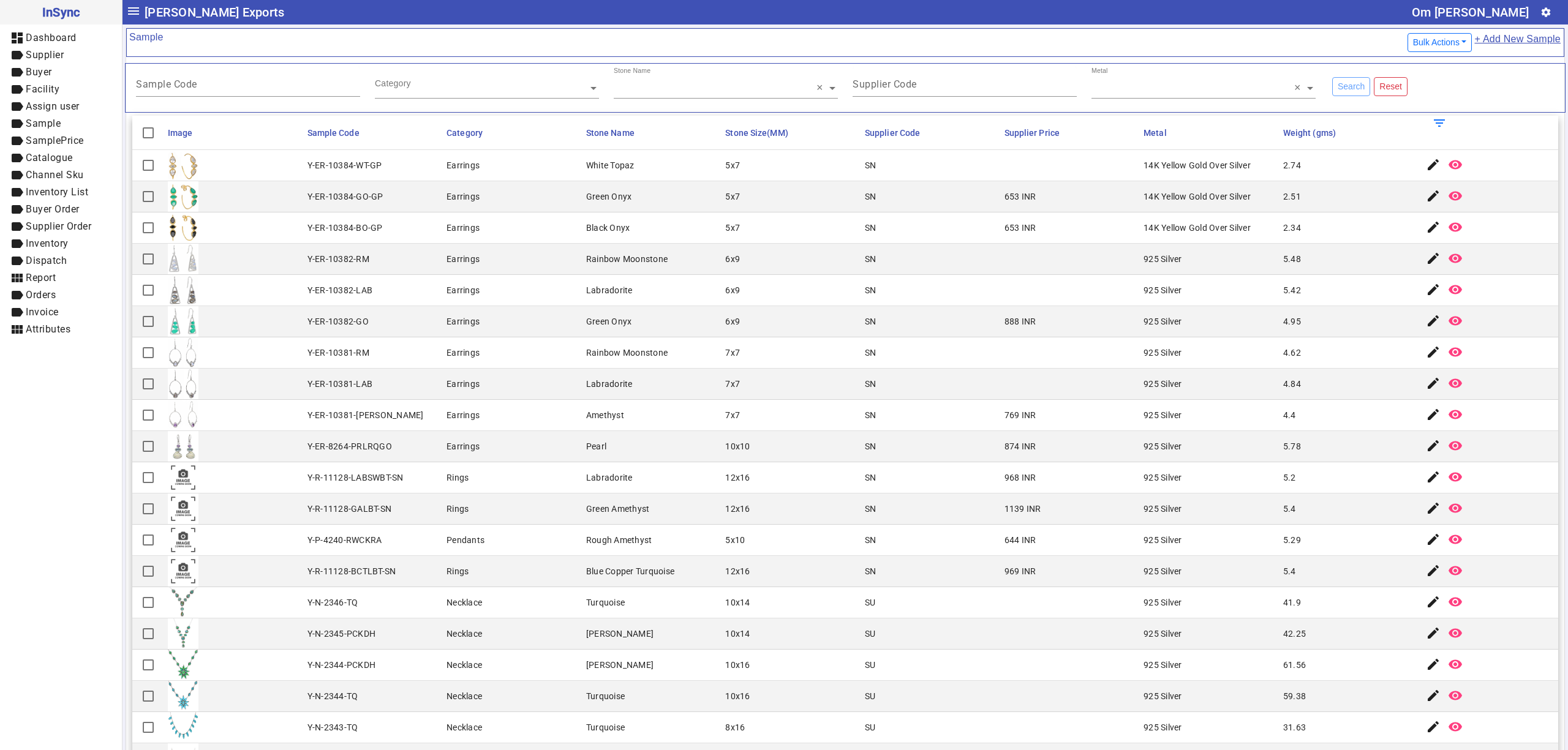
click at [495, 261] on mat-cell "Earrings" at bounding box center [513, 259] width 140 height 32
click at [809, 165] on mat-cell "5x7" at bounding box center [791, 166] width 140 height 32
click at [314, 359] on div "Y-ER-10381-RM" at bounding box center [338, 353] width 62 height 12
click at [295, 444] on mat-cell at bounding box center [234, 447] width 140 height 32
click at [971, 452] on mat-cell "SN" at bounding box center [931, 447] width 140 height 32
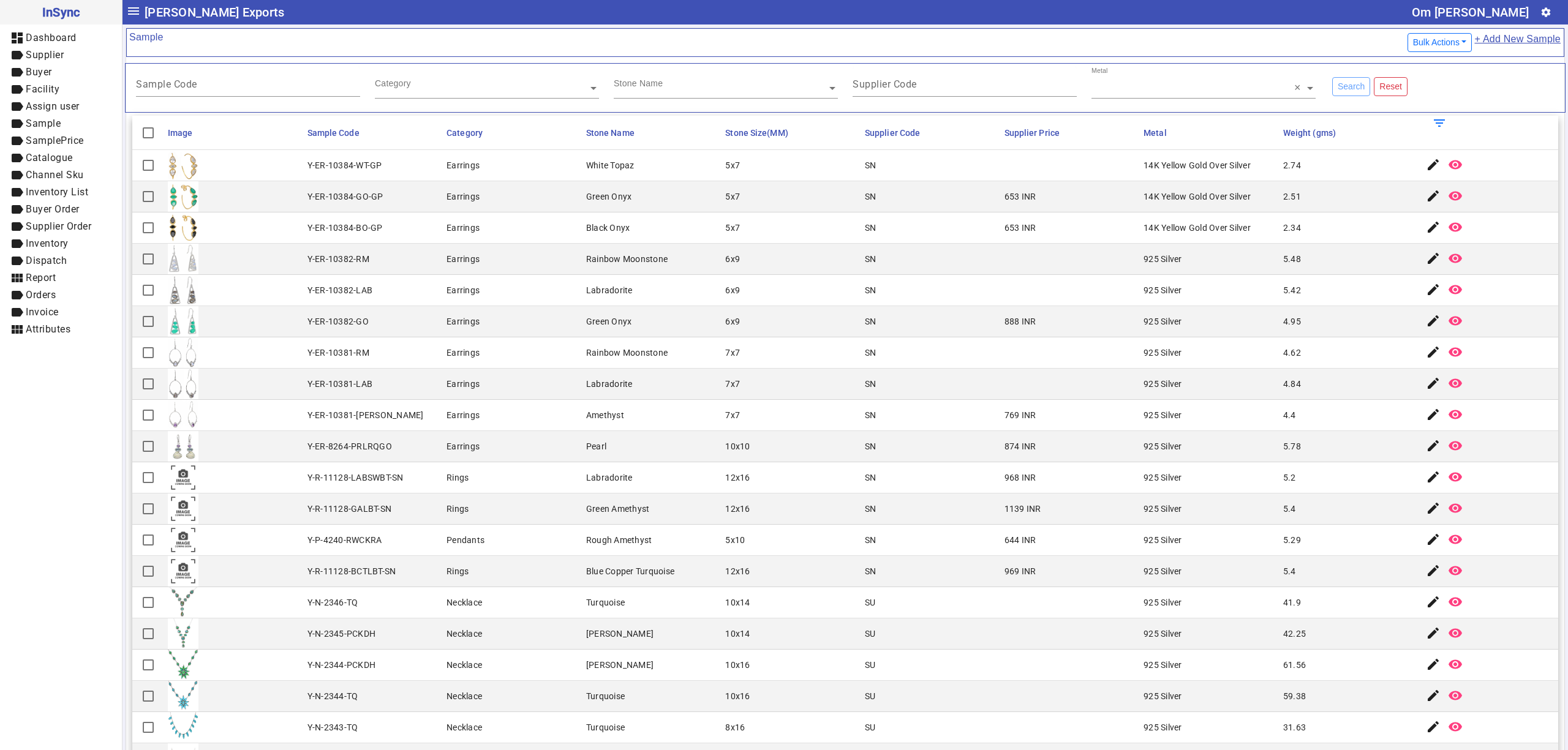
click at [752, 603] on mat-cell "10x14" at bounding box center [791, 602] width 140 height 32
click at [701, 523] on mat-cell "Green Amethyst" at bounding box center [652, 509] width 140 height 32
click at [805, 472] on mat-cell "12x16" at bounding box center [791, 478] width 140 height 32
click at [573, 192] on mat-cell "Earrings" at bounding box center [513, 197] width 140 height 32
click at [1022, 543] on mat-cell "644 INR" at bounding box center [1071, 540] width 140 height 32
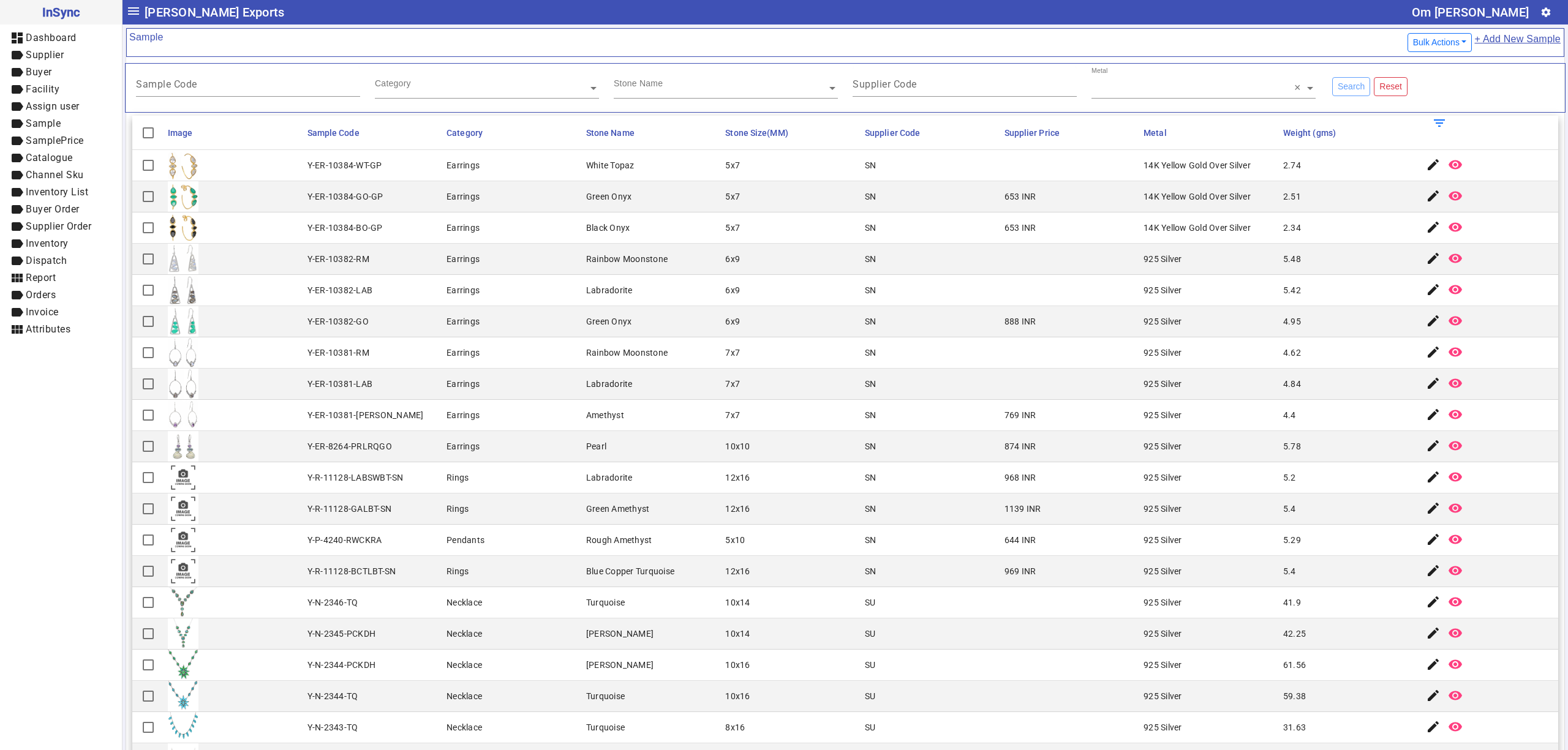
click at [644, 415] on mat-cell "Amethyst" at bounding box center [652, 415] width 140 height 32
click at [984, 481] on mat-cell "SN" at bounding box center [931, 478] width 140 height 32
click at [912, 282] on mat-cell "SN" at bounding box center [931, 290] width 140 height 32
click at [866, 508] on mat-cell "SN" at bounding box center [931, 509] width 140 height 32
drag, startPoint x: 842, startPoint y: 671, endPoint x: 822, endPoint y: 679, distance: 21.5
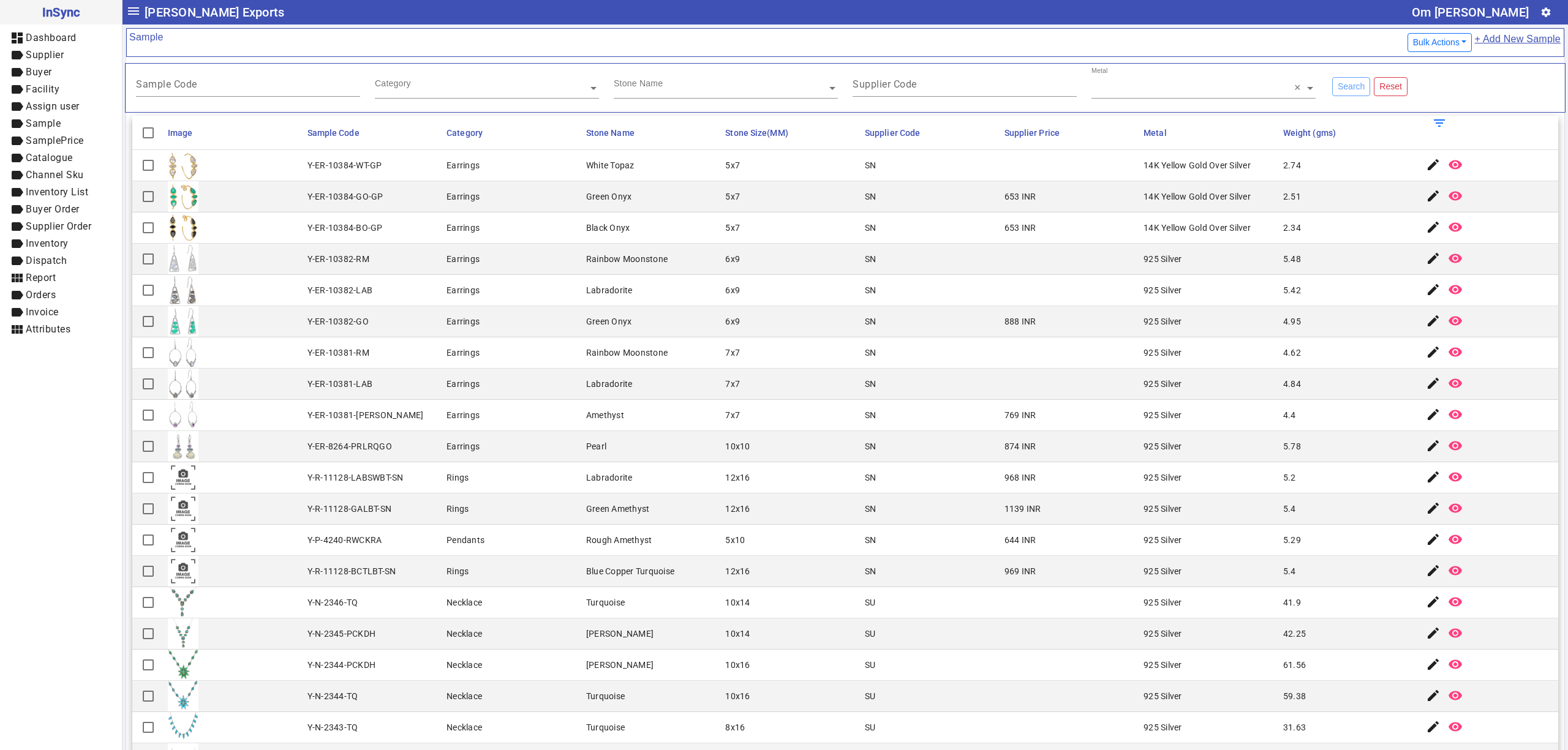
click at [842, 671] on mat-cell "10x16" at bounding box center [791, 665] width 140 height 32
click at [505, 319] on mat-cell "Earrings" at bounding box center [513, 321] width 140 height 32
click at [647, 447] on mat-cell "Pearl" at bounding box center [652, 447] width 140 height 32
click at [887, 221] on mat-cell "SN" at bounding box center [931, 228] width 140 height 32
click at [668, 578] on div "Blue Copper Turquoise" at bounding box center [630, 571] width 88 height 12
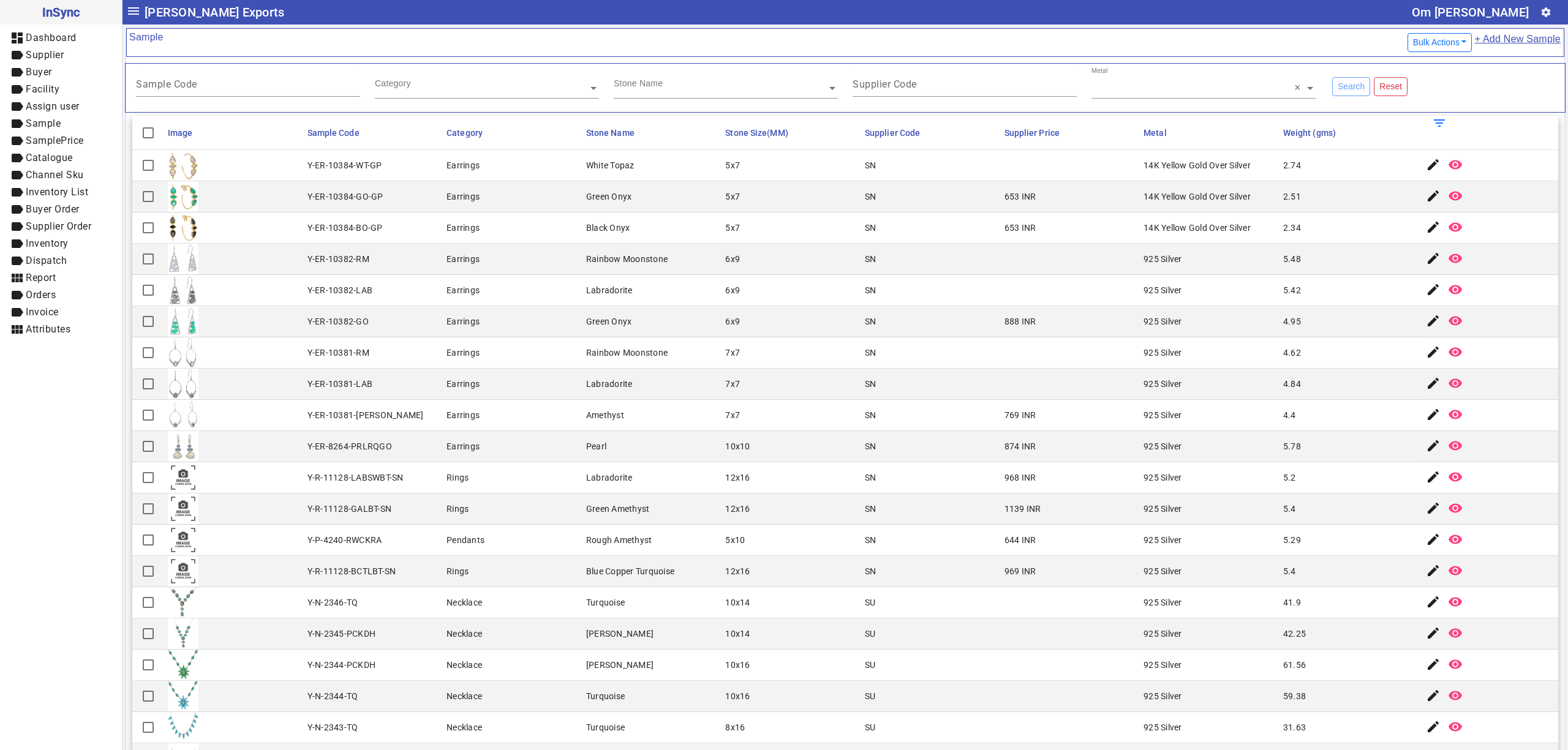
click at [1294, 234] on mat-cell "2.34" at bounding box center [1350, 228] width 140 height 32
click at [515, 349] on mat-cell "Earrings" at bounding box center [513, 353] width 140 height 32
click at [964, 494] on mat-cell "SN" at bounding box center [931, 478] width 140 height 32
click at [557, 387] on mat-cell "Earrings" at bounding box center [513, 384] width 140 height 32
click at [660, 345] on mat-cell "Rainbow Moonstone" at bounding box center [652, 353] width 140 height 32
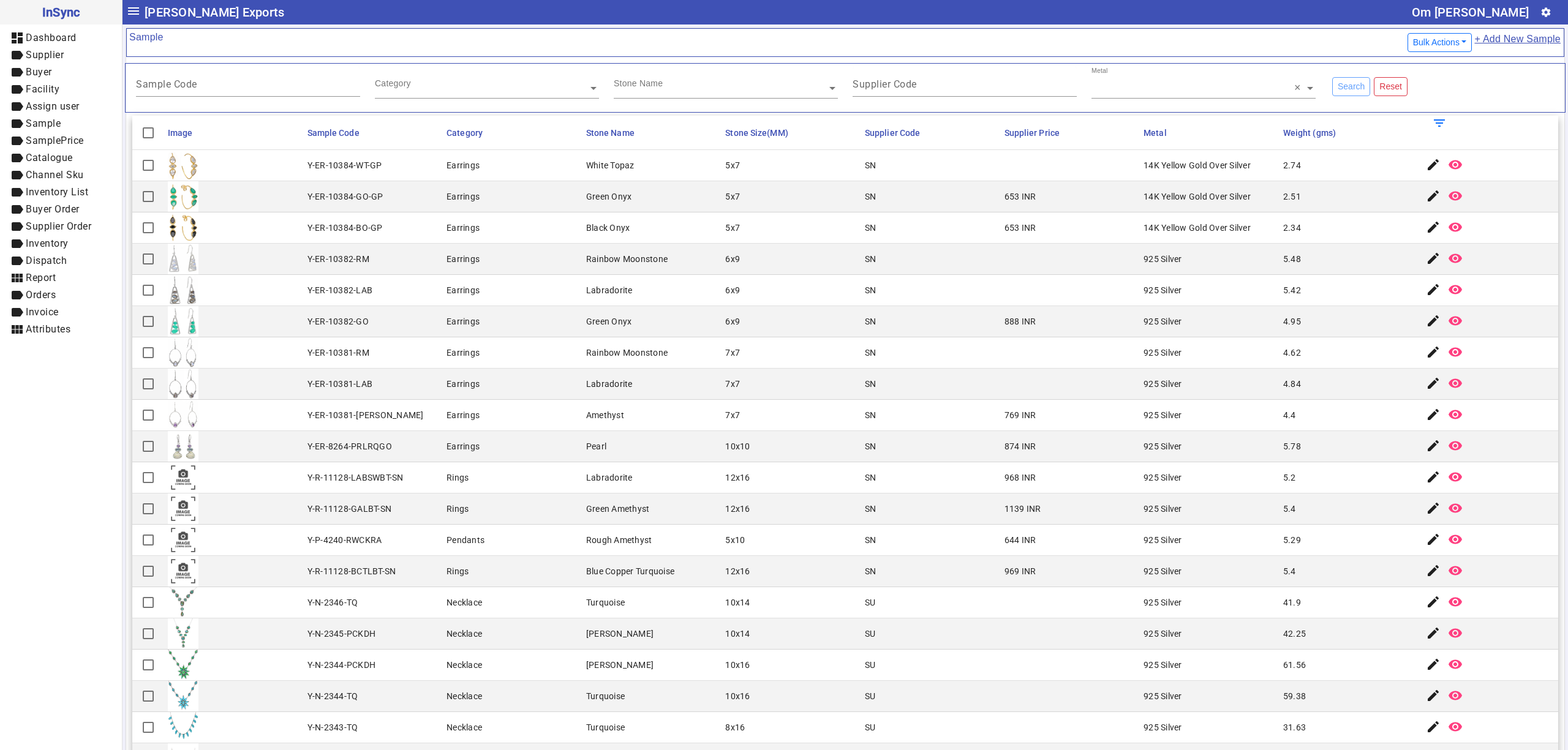
scroll to position [272, 0]
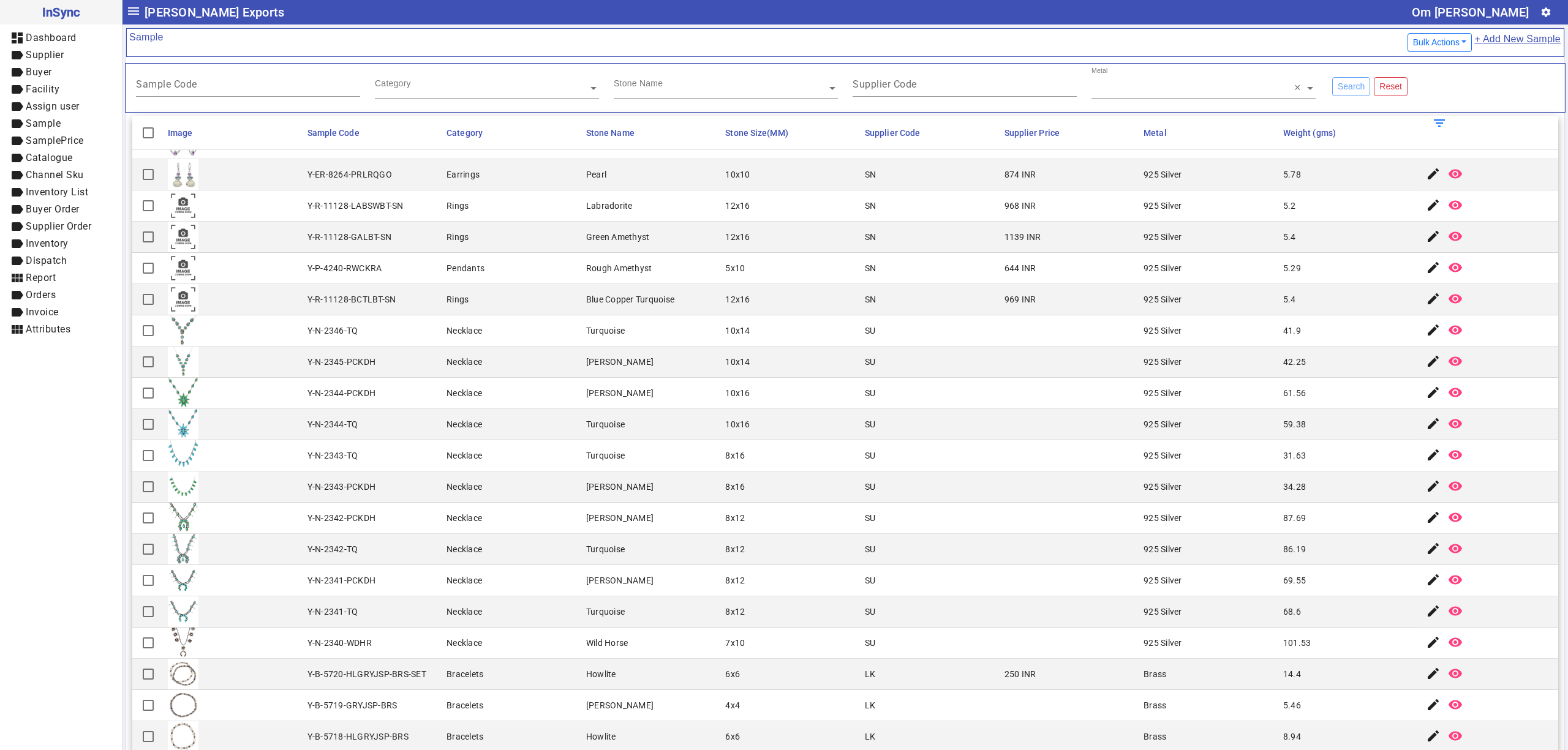
drag, startPoint x: 463, startPoint y: 424, endPoint x: 454, endPoint y: 515, distance: 91.4
click at [463, 424] on div "Necklace" at bounding box center [464, 424] width 36 height 12
